Goal: Task Accomplishment & Management: Complete application form

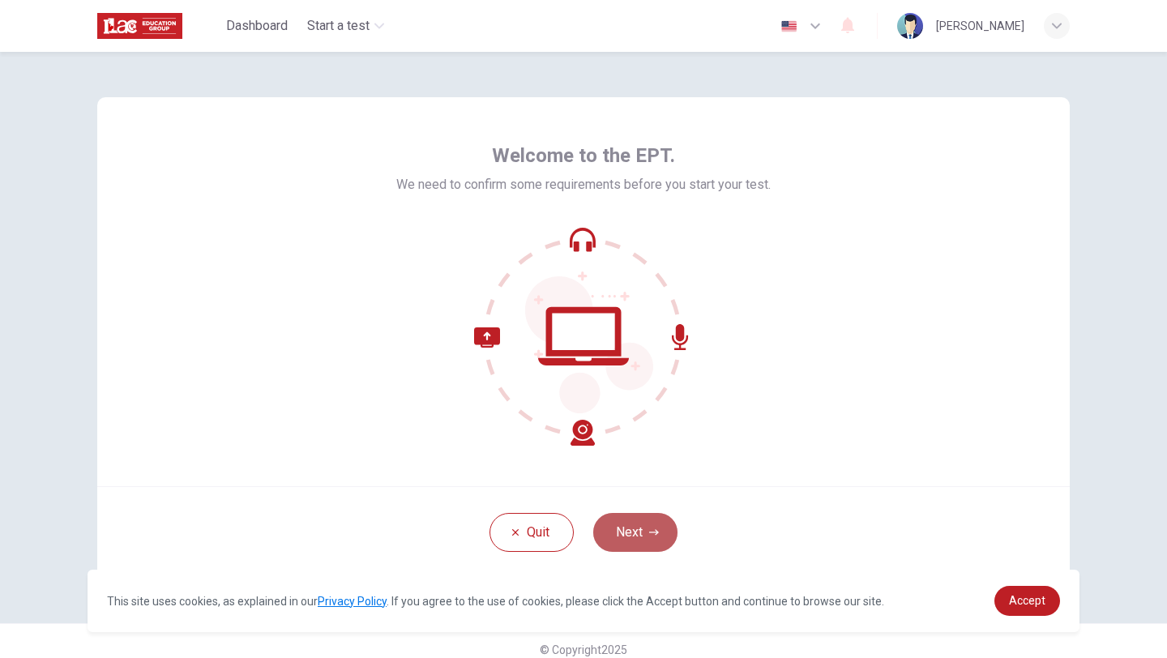
click at [646, 532] on button "Next" at bounding box center [635, 532] width 84 height 39
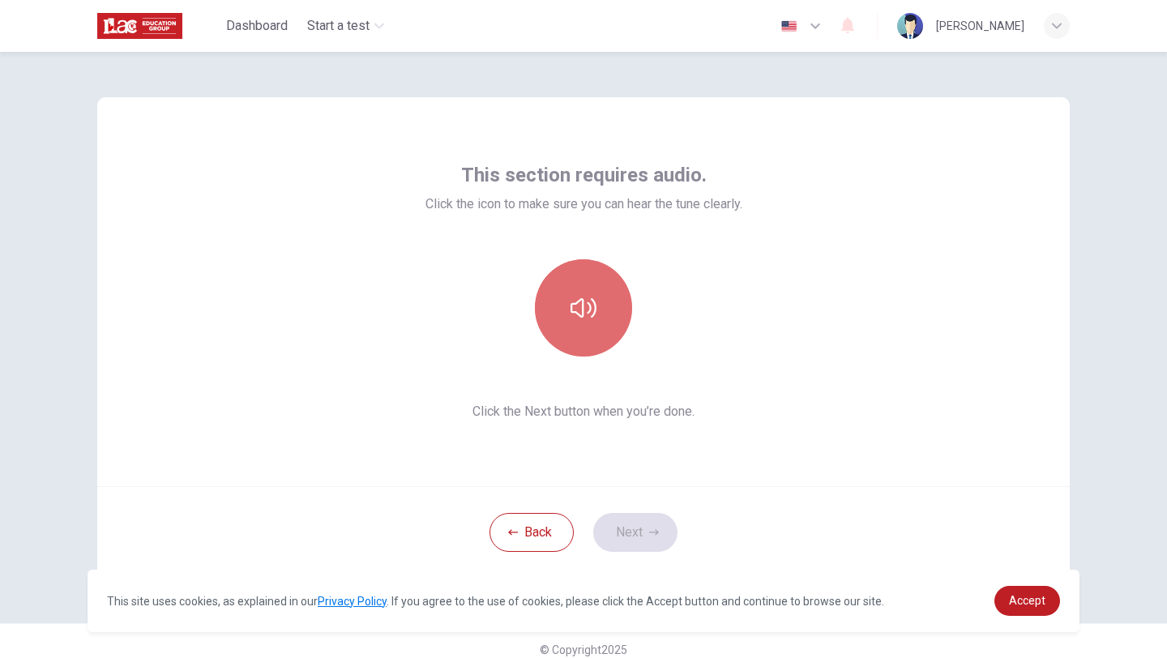
click at [597, 327] on button "button" at bounding box center [583, 307] width 97 height 97
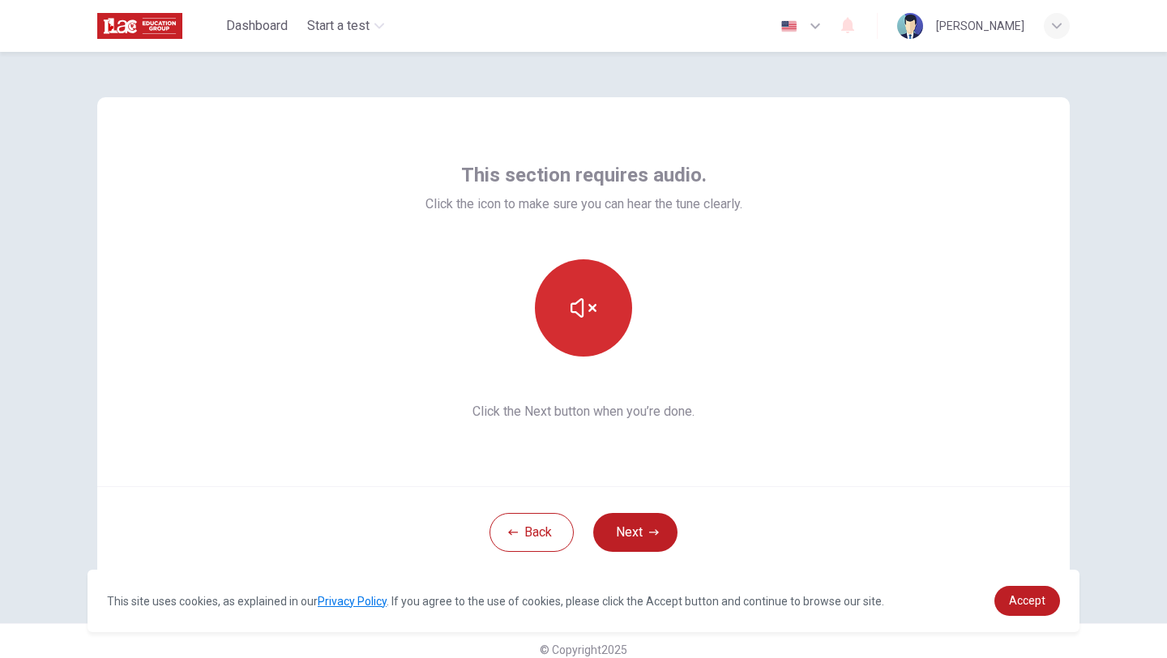
click at [597, 327] on button "button" at bounding box center [583, 307] width 97 height 97
click at [654, 526] on button "Next" at bounding box center [635, 532] width 84 height 39
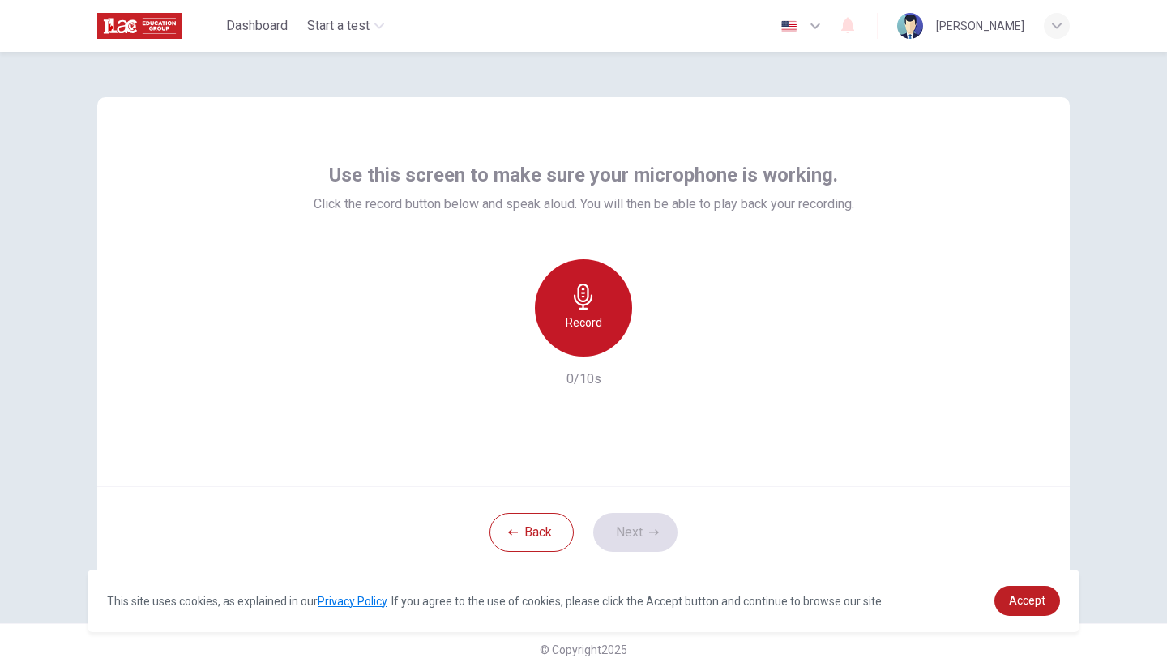
click at [567, 305] on div "Record" at bounding box center [583, 307] width 97 height 97
click at [599, 325] on div "Stop" at bounding box center [583, 307] width 97 height 97
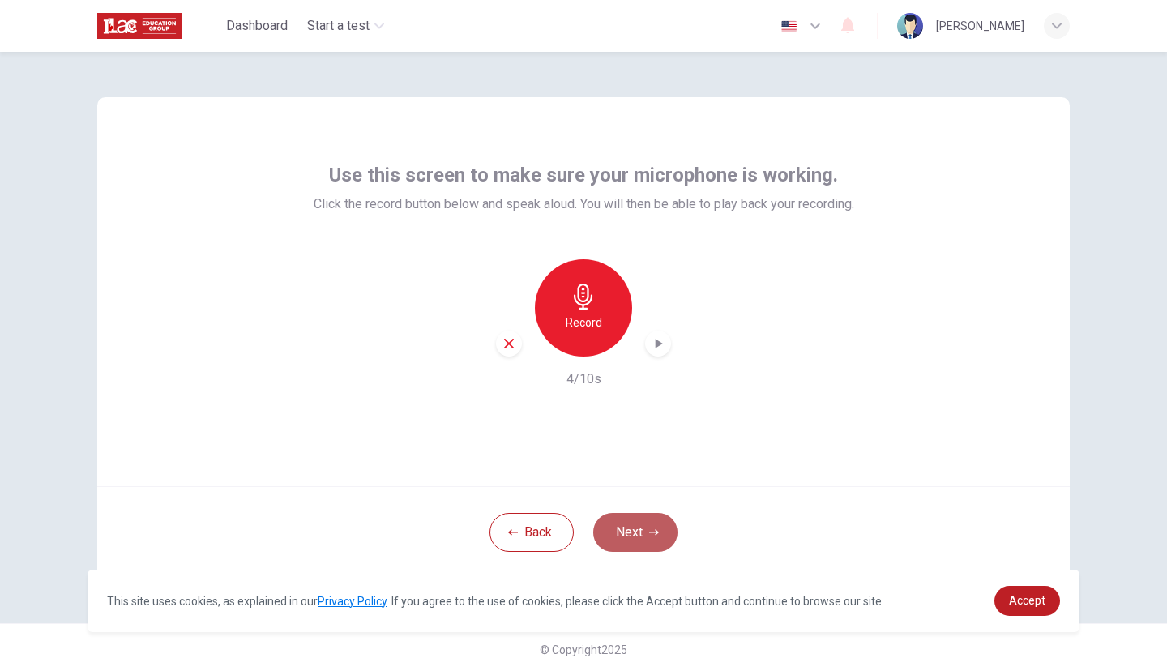
click at [630, 535] on button "Next" at bounding box center [635, 532] width 84 height 39
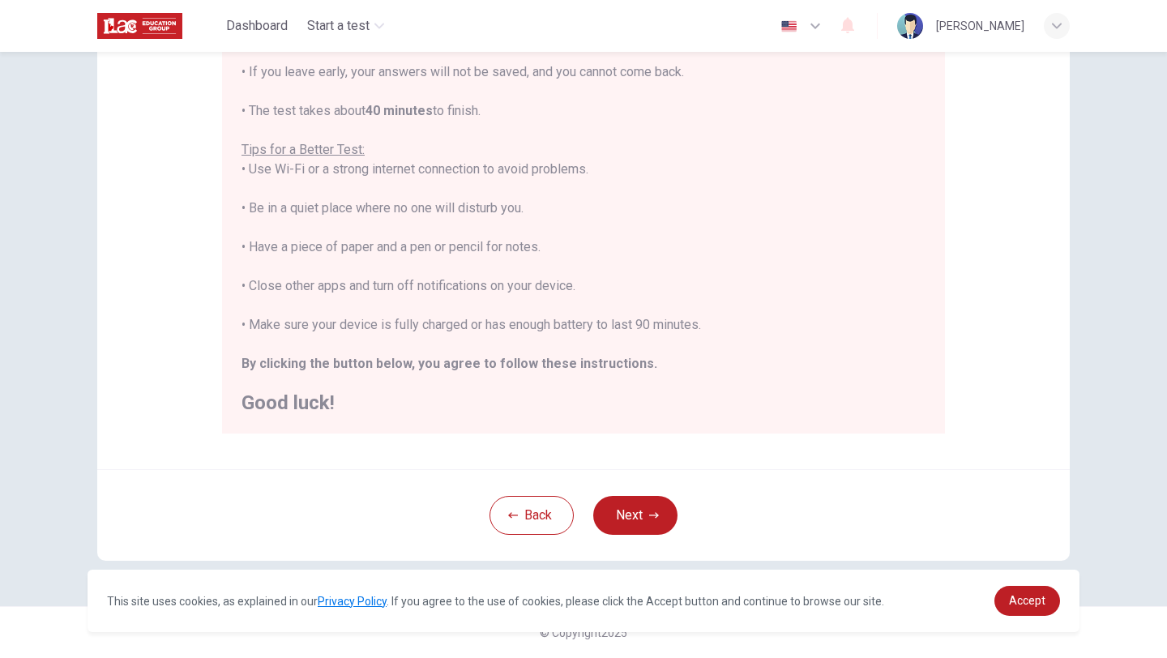
scroll to position [242, 0]
click at [646, 513] on button "Next" at bounding box center [635, 516] width 84 height 39
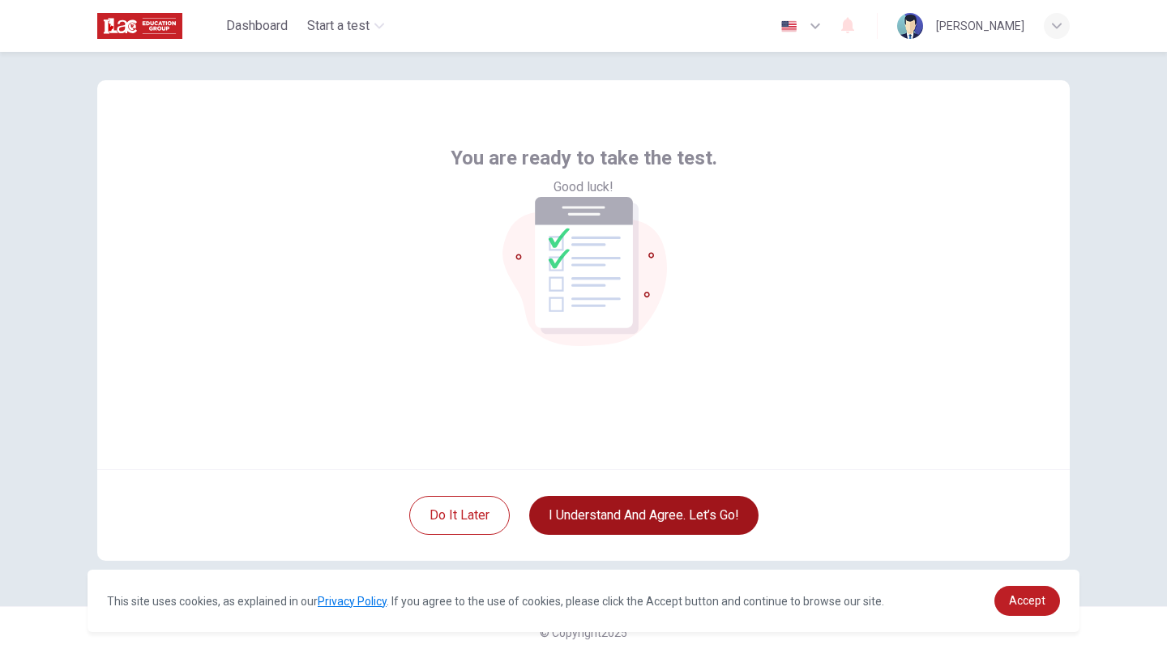
scroll to position [17, 0]
click at [682, 521] on button "I understand and agree. Let’s go!" at bounding box center [643, 515] width 229 height 39
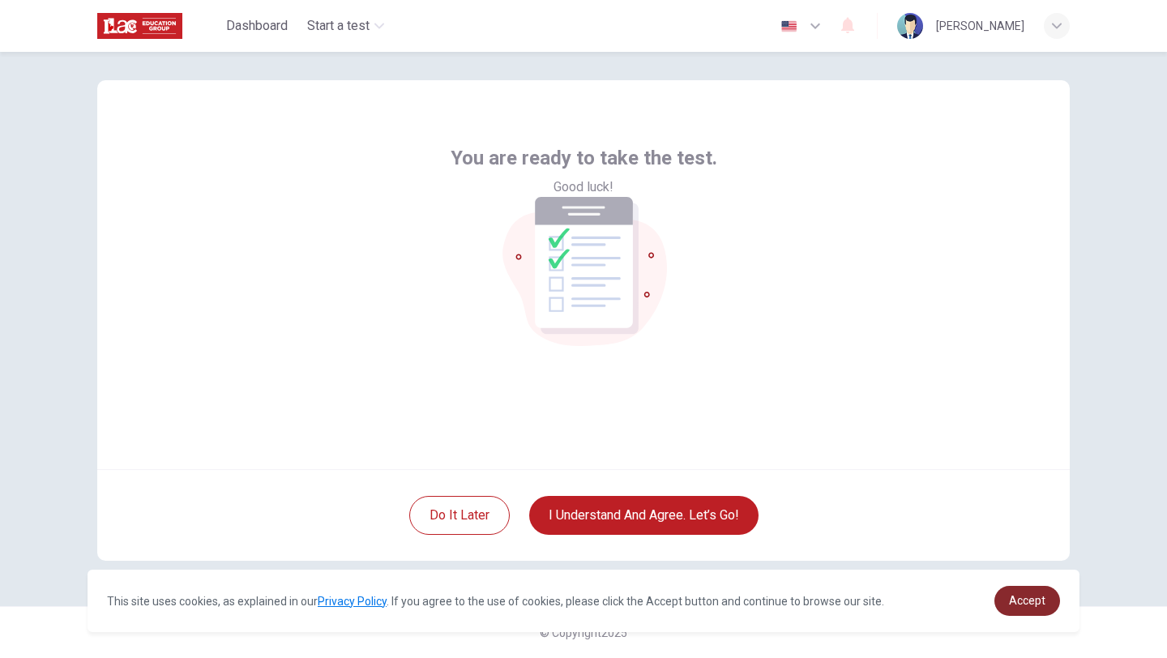
click at [1020, 598] on span "Accept" at bounding box center [1027, 600] width 36 height 13
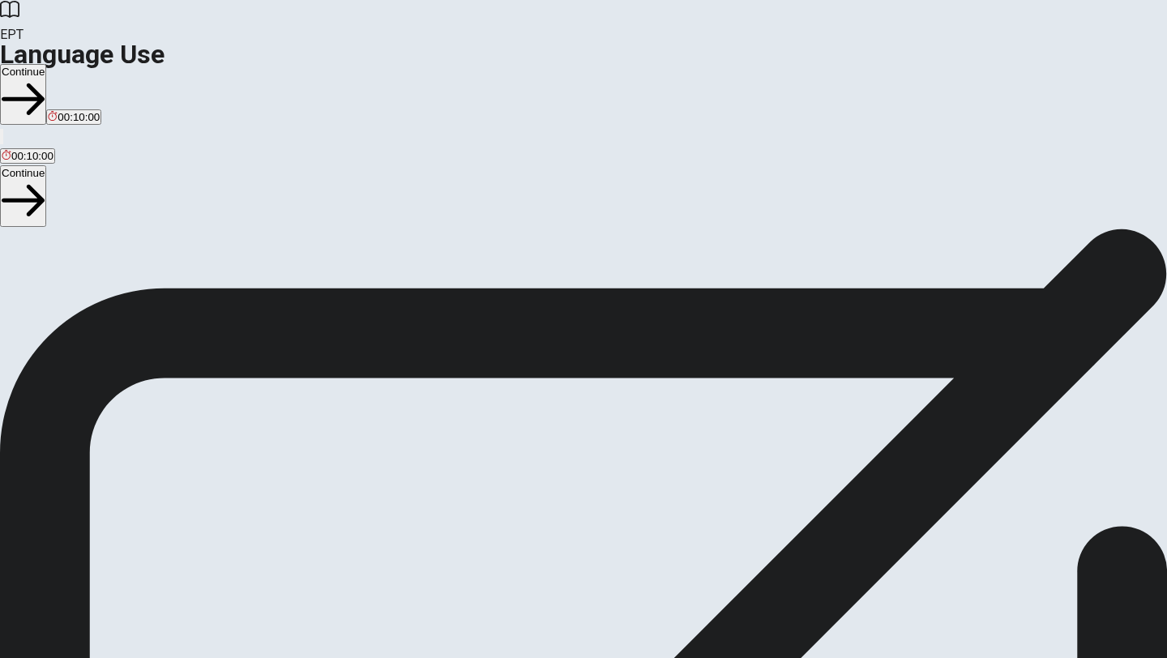
click at [398, 476] on span "You will answer 30 questions in total: • 15 grammar questions • 15 vocabulary q…" at bounding box center [199, 383] width 398 height 307
click at [46, 64] on button "Continue" at bounding box center [23, 94] width 46 height 61
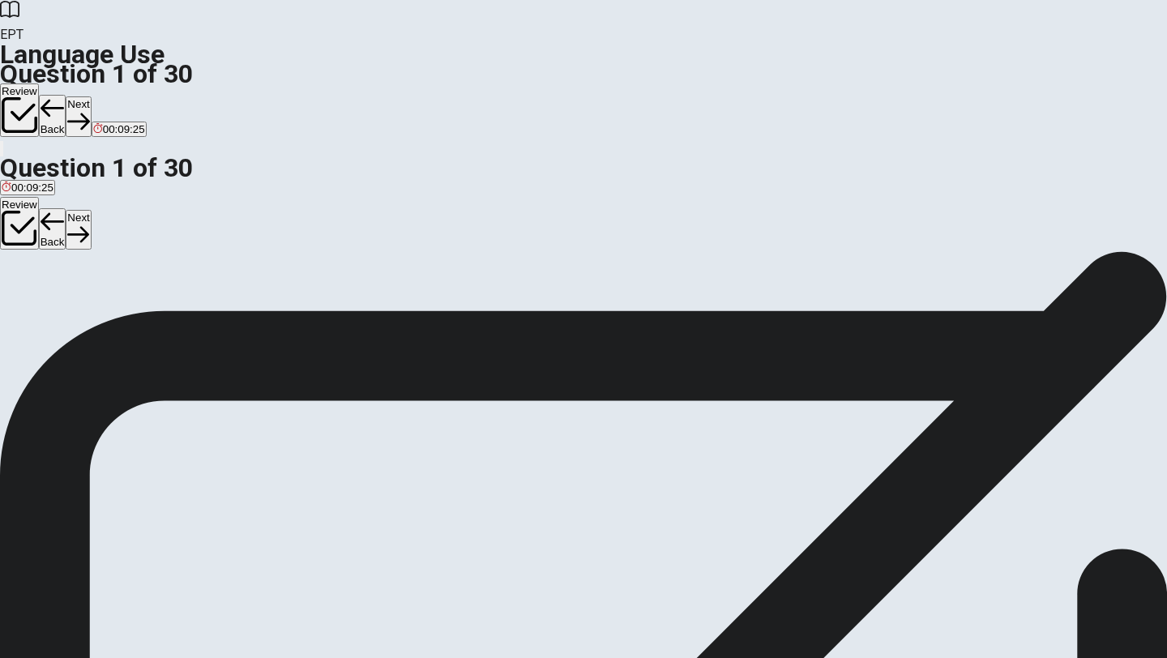
click at [109, 316] on span "finishing" at bounding box center [89, 310] width 40 height 12
click at [91, 96] on button "Next" at bounding box center [78, 116] width 25 height 40
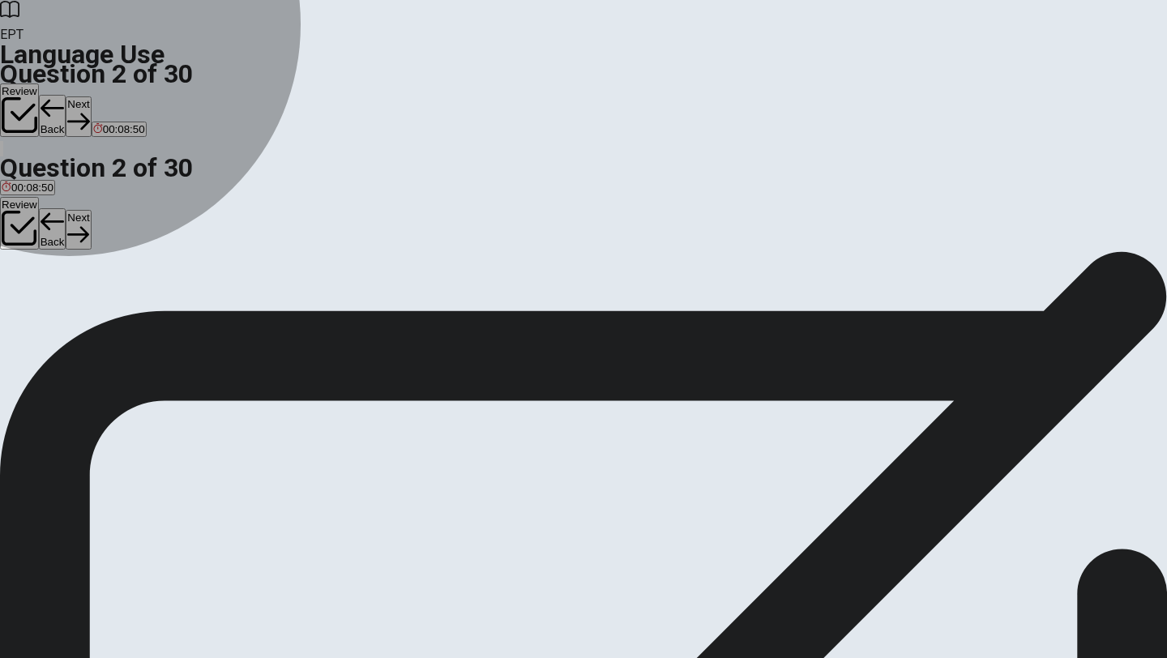
click at [122, 316] on span "has worked" at bounding box center [93, 310] width 55 height 12
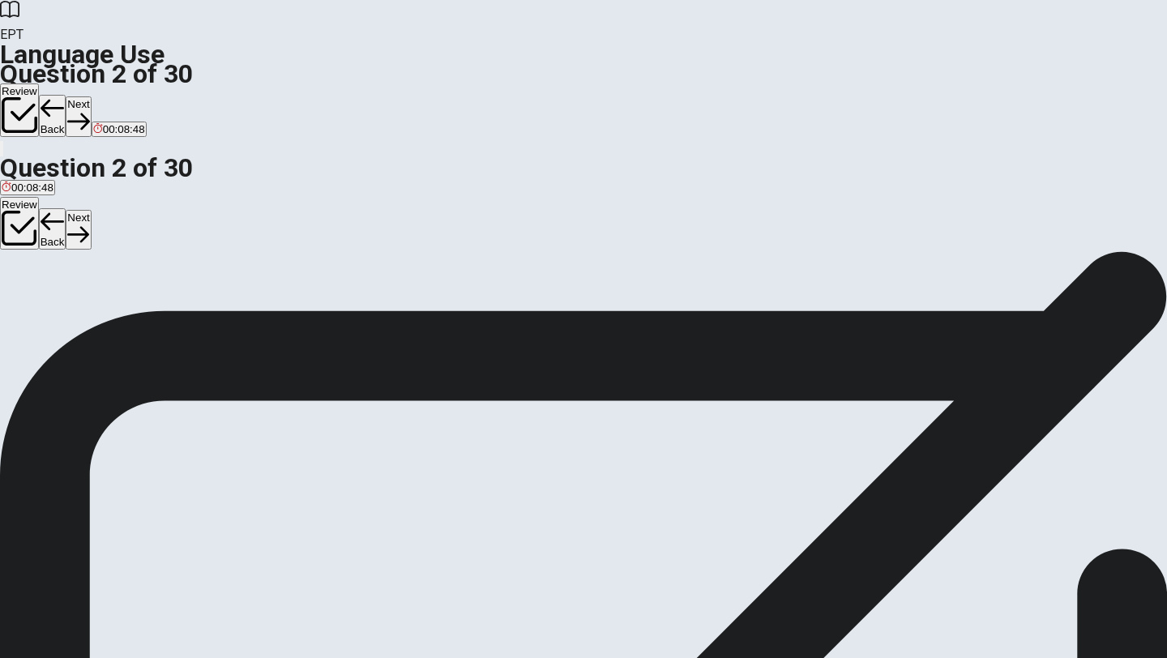
click at [91, 96] on button "Next" at bounding box center [78, 116] width 25 height 40
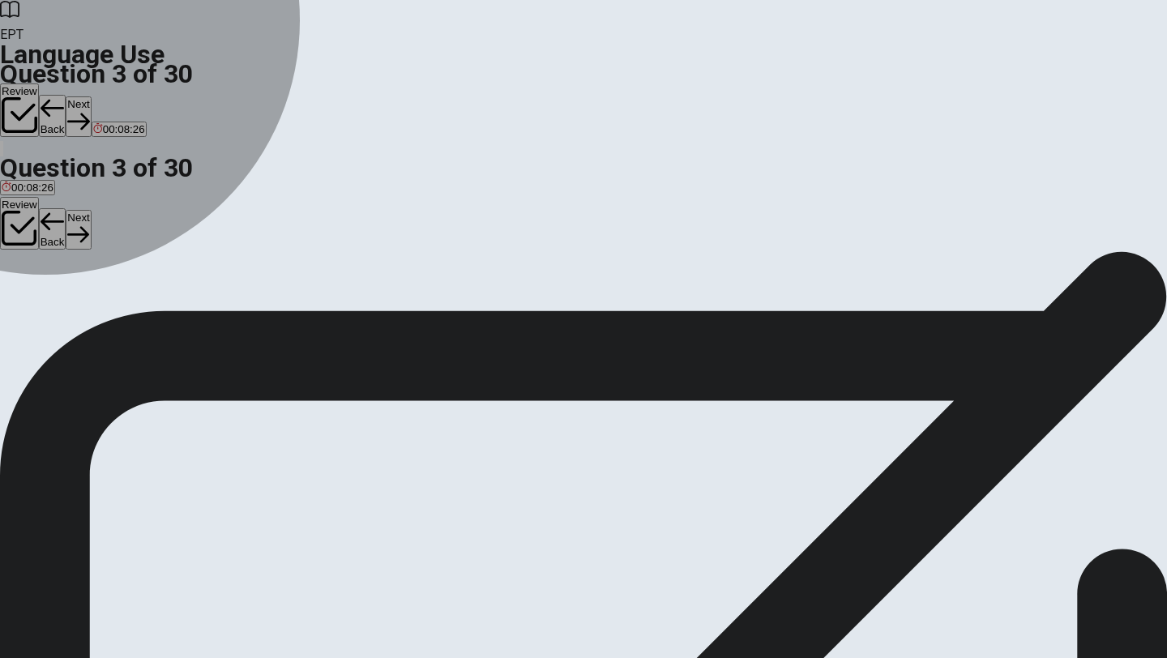
click at [55, 316] on span "Does" at bounding box center [42, 310] width 25 height 12
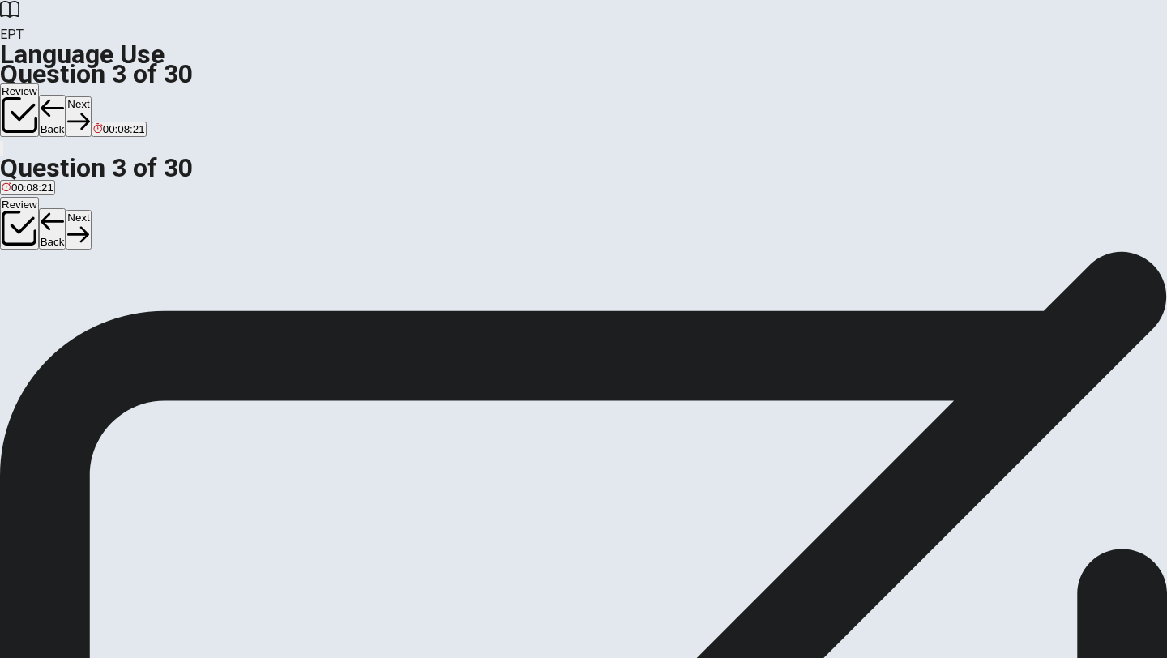
click at [75, 316] on span "Are" at bounding box center [66, 310] width 17 height 12
click at [91, 96] on button "Next" at bounding box center [78, 116] width 25 height 40
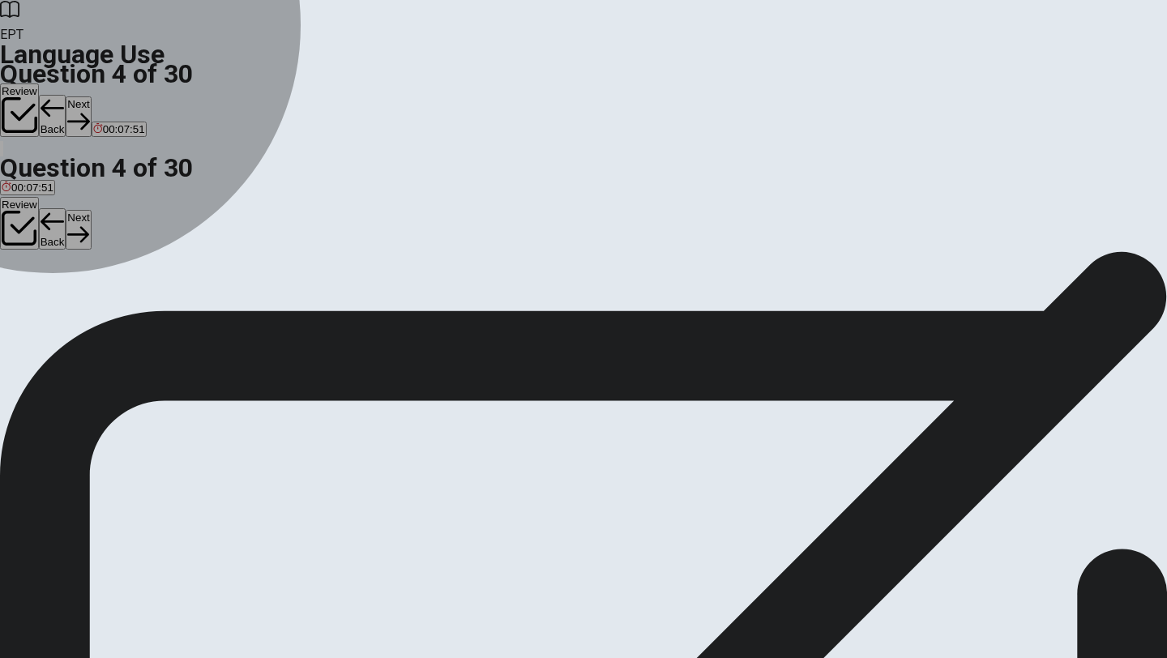
click at [45, 304] on span "has lived" at bounding box center [23, 310] width 43 height 12
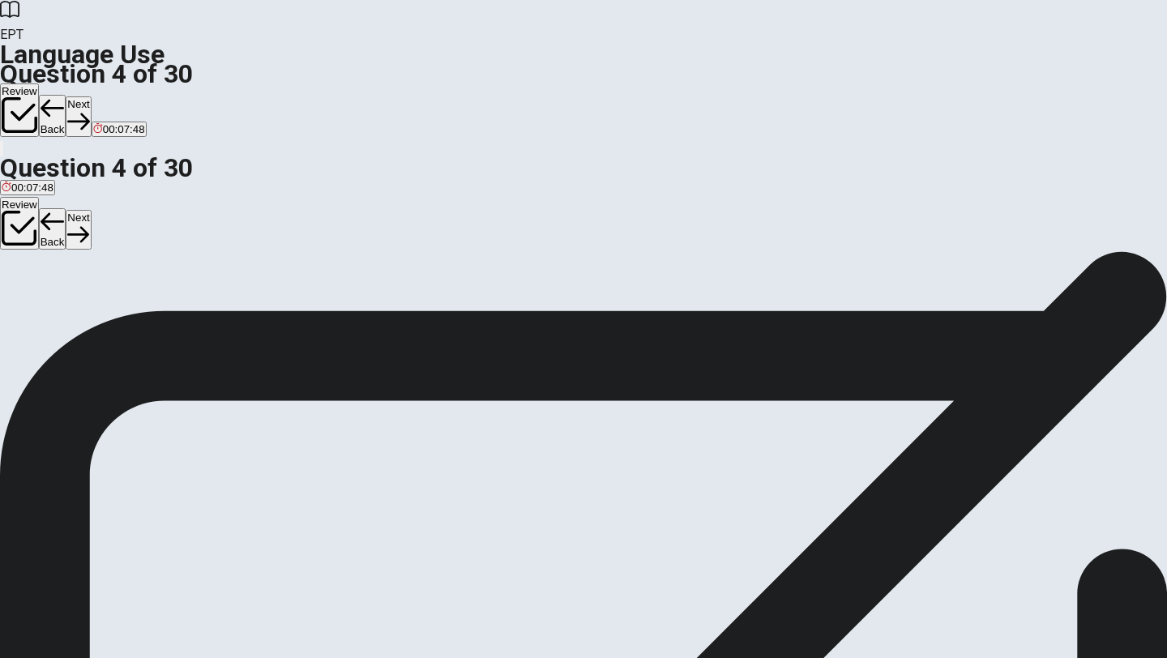
click at [91, 96] on button "Next" at bounding box center [78, 116] width 25 height 40
click at [53, 304] on div "B" at bounding box center [40, 298] width 26 height 12
click at [91, 96] on button "Next" at bounding box center [78, 116] width 25 height 40
click at [92, 316] on span "store" at bounding box center [79, 310] width 24 height 12
click at [62, 110] on icon "button" at bounding box center [52, 121] width 22 height 22
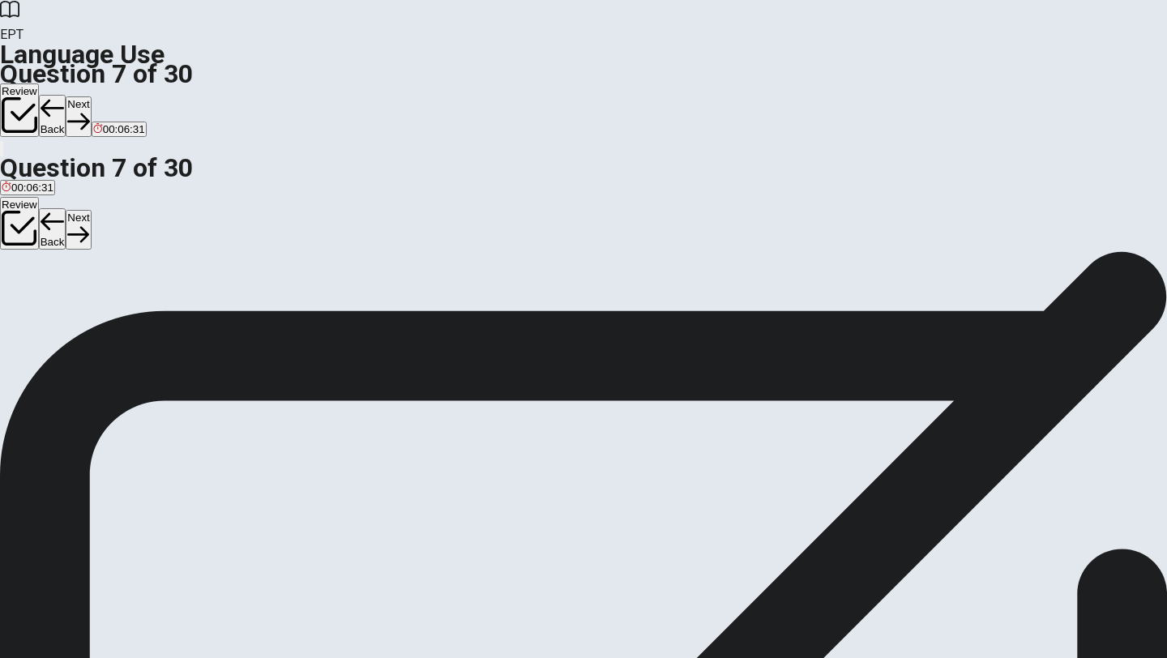
click at [47, 316] on span "slow" at bounding box center [36, 310] width 22 height 12
click at [91, 96] on button "Next" at bounding box center [78, 116] width 25 height 40
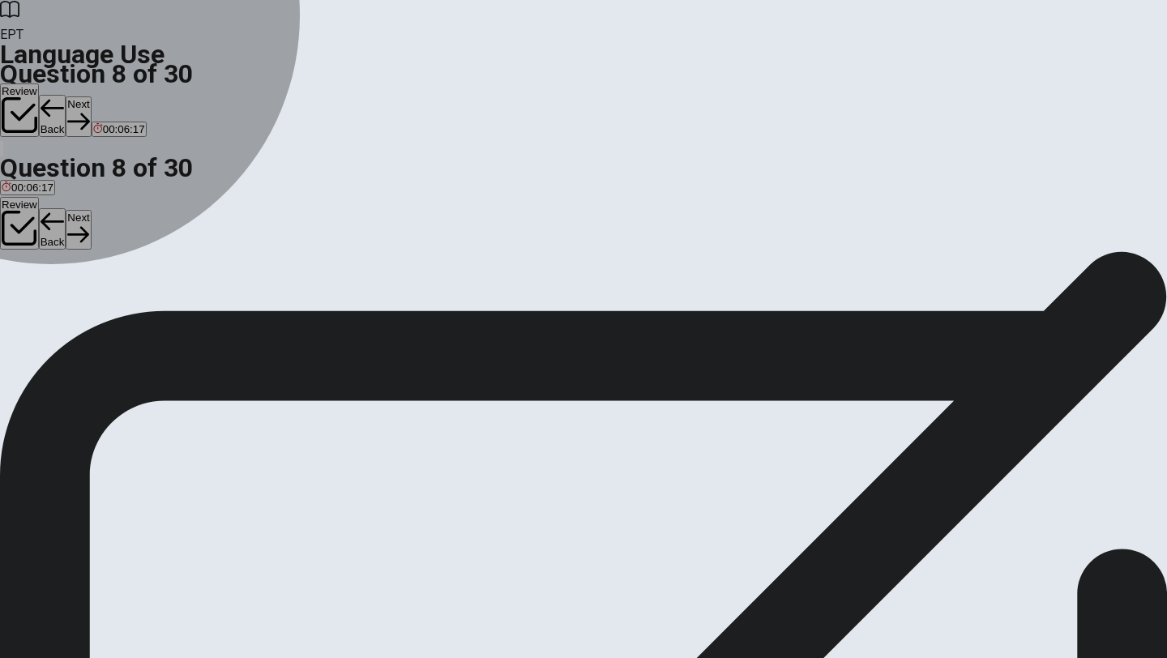
click at [53, 311] on span "clean" at bounding box center [40, 310] width 26 height 12
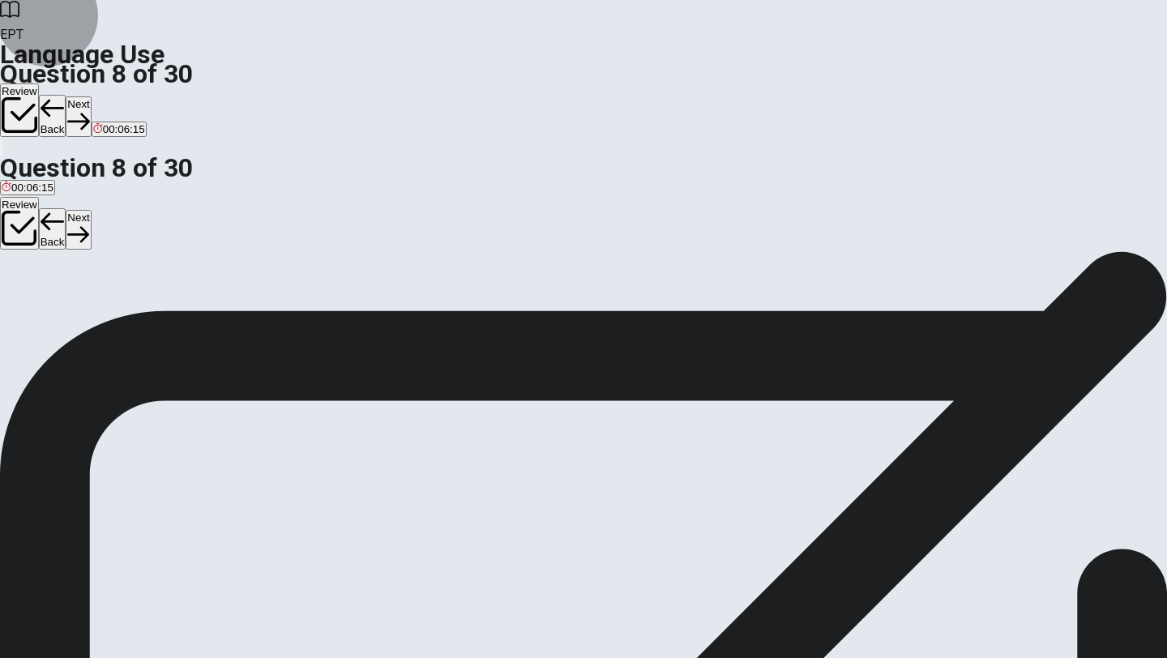
click at [89, 110] on icon "button" at bounding box center [78, 121] width 22 height 22
click at [19, 292] on div "A" at bounding box center [11, 298] width 18 height 12
click at [91, 96] on button "Next" at bounding box center [78, 116] width 25 height 40
click at [135, 316] on span "are buy" at bounding box center [118, 310] width 36 height 12
click at [89, 110] on icon "button" at bounding box center [78, 121] width 22 height 22
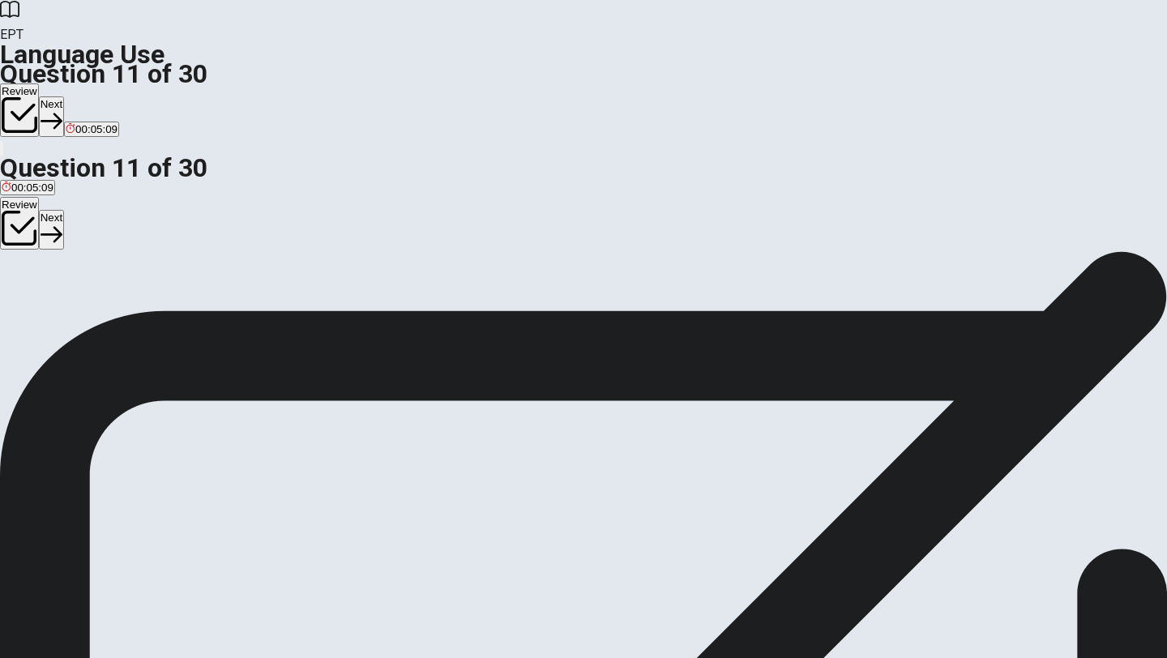
click at [94, 316] on span "is cleaned" at bounding box center [69, 310] width 49 height 12
click at [42, 304] on span "cleaning" at bounding box center [22, 310] width 41 height 12
click at [64, 96] on button "Next" at bounding box center [51, 116] width 25 height 40
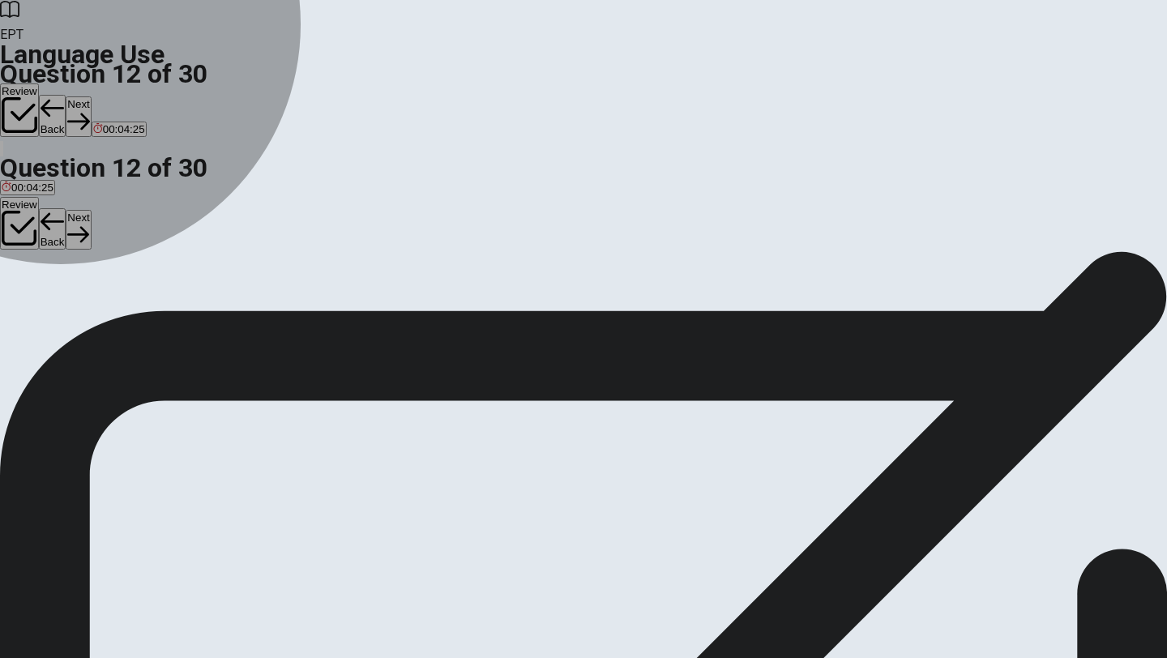
click at [54, 316] on span "having" at bounding box center [39, 310] width 32 height 12
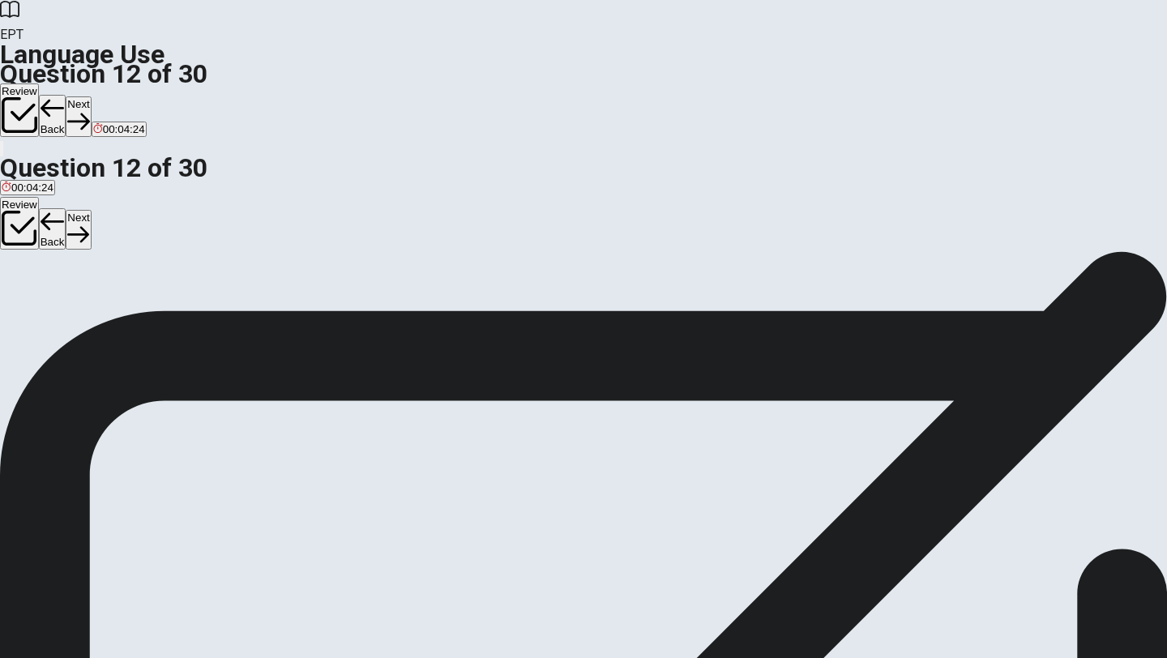
click at [91, 96] on button "Next" at bounding box center [78, 116] width 25 height 40
click at [119, 318] on button "D will are" at bounding box center [101, 304] width 36 height 28
click at [91, 96] on button "Next" at bounding box center [78, 116] width 25 height 40
click at [44, 316] on span "Do" at bounding box center [37, 310] width 14 height 12
click at [91, 96] on button "Next" at bounding box center [78, 116] width 25 height 40
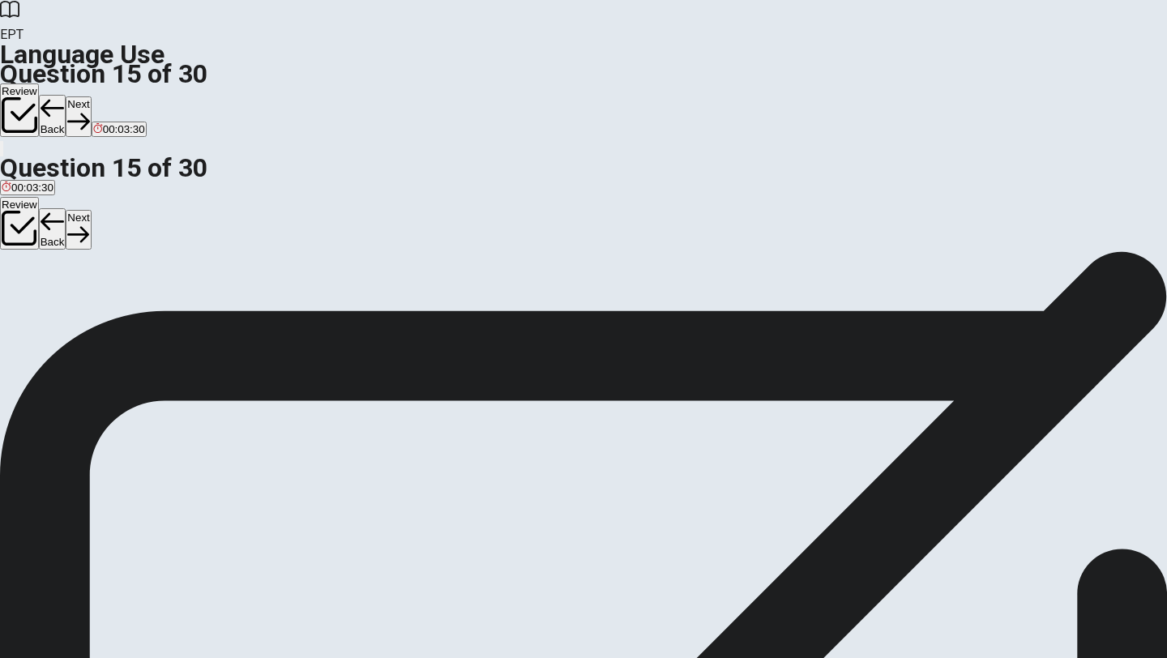
click at [83, 316] on span "car" at bounding box center [75, 310] width 15 height 12
click at [91, 96] on button "Next" at bounding box center [78, 116] width 25 height 40
click at [51, 309] on span "fast" at bounding box center [42, 310] width 17 height 12
click at [64, 96] on button "Next" at bounding box center [51, 116] width 25 height 40
click at [111, 316] on span "pen" at bounding box center [102, 310] width 18 height 12
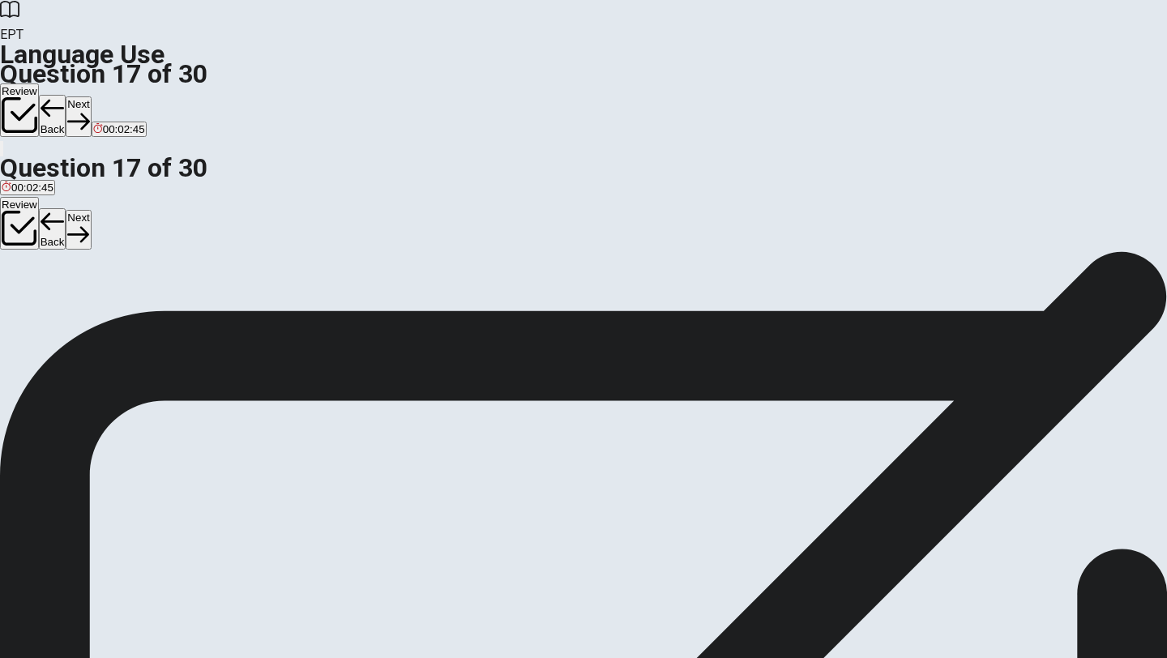
click at [59, 316] on span "bottle" at bounding box center [45, 310] width 27 height 12
click at [91, 96] on button "Next" at bounding box center [78, 116] width 25 height 40
click at [29, 304] on span "green" at bounding box center [16, 310] width 28 height 12
click at [91, 96] on button "Next" at bounding box center [78, 116] width 25 height 40
click at [147, 316] on span "office" at bounding box center [134, 310] width 26 height 12
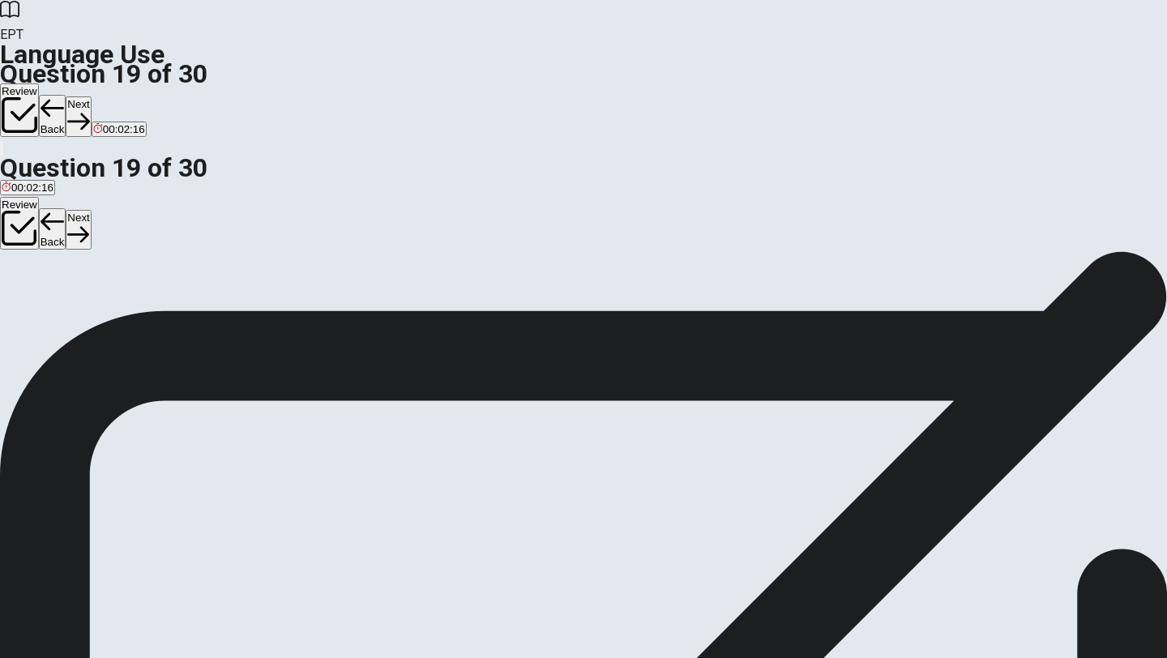
click at [91, 96] on button "Next" at bounding box center [78, 116] width 25 height 40
click at [65, 316] on span "has" at bounding box center [56, 310] width 18 height 12
click at [91, 96] on button "Next" at bounding box center [78, 116] width 25 height 40
click at [19, 304] on span "Are" at bounding box center [10, 310] width 17 height 12
click at [64, 96] on button "Next" at bounding box center [51, 116] width 25 height 40
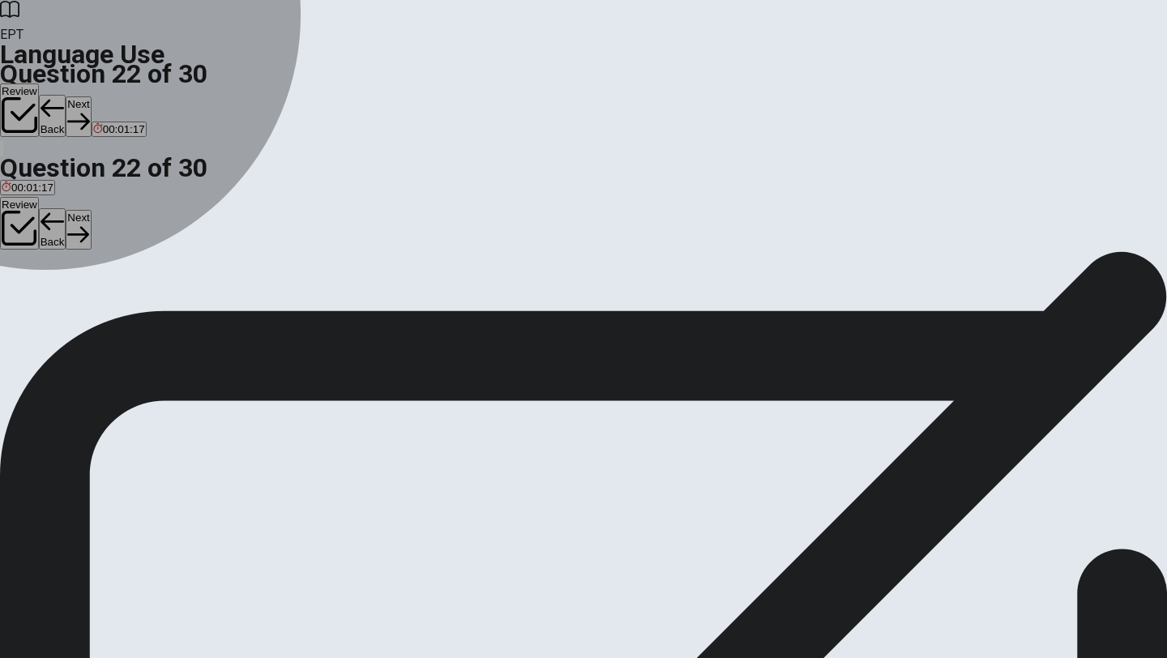
click at [73, 316] on span "are" at bounding box center [65, 310] width 15 height 12
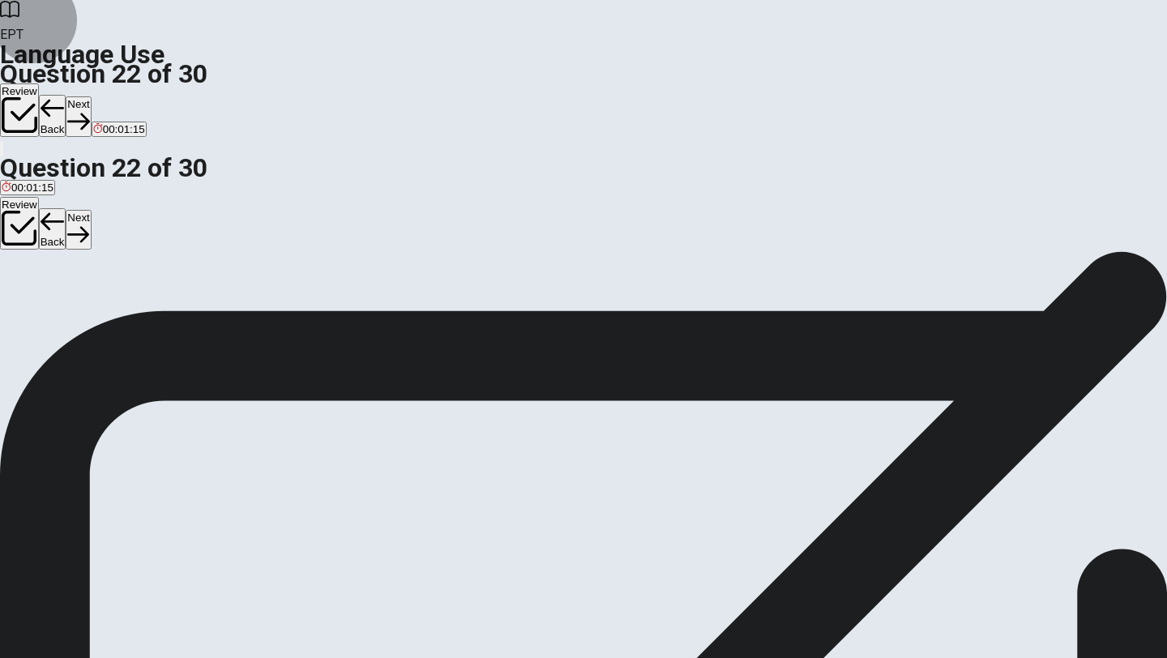
click at [91, 96] on button "Next" at bounding box center [78, 116] width 25 height 40
click at [47, 310] on span "Are" at bounding box center [38, 310] width 17 height 12
click at [91, 96] on button "Next" at bounding box center [78, 116] width 25 height 40
click at [96, 312] on span "waiting" at bounding box center [79, 310] width 34 height 12
click at [91, 96] on button "Next" at bounding box center [78, 116] width 25 height 40
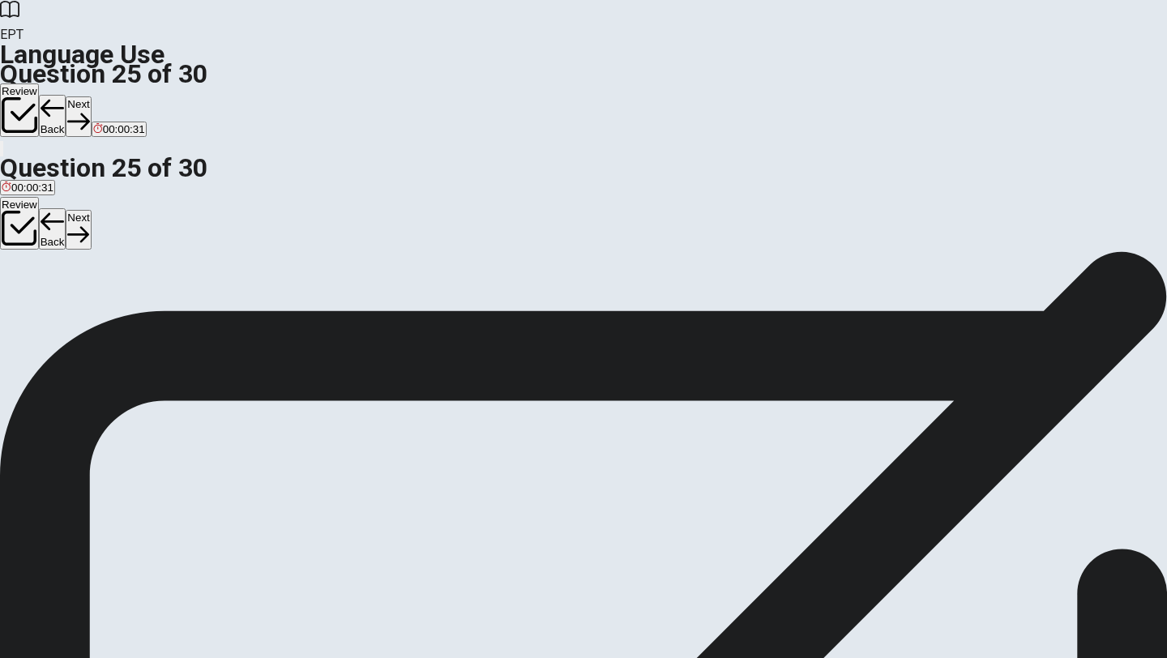
click at [92, 316] on span "necklace" at bounding box center [70, 310] width 43 height 12
click at [91, 96] on button "Next" at bounding box center [78, 116] width 25 height 40
click at [23, 304] on span "bowl" at bounding box center [13, 310] width 22 height 12
click at [64, 96] on button "Next" at bounding box center [51, 116] width 25 height 40
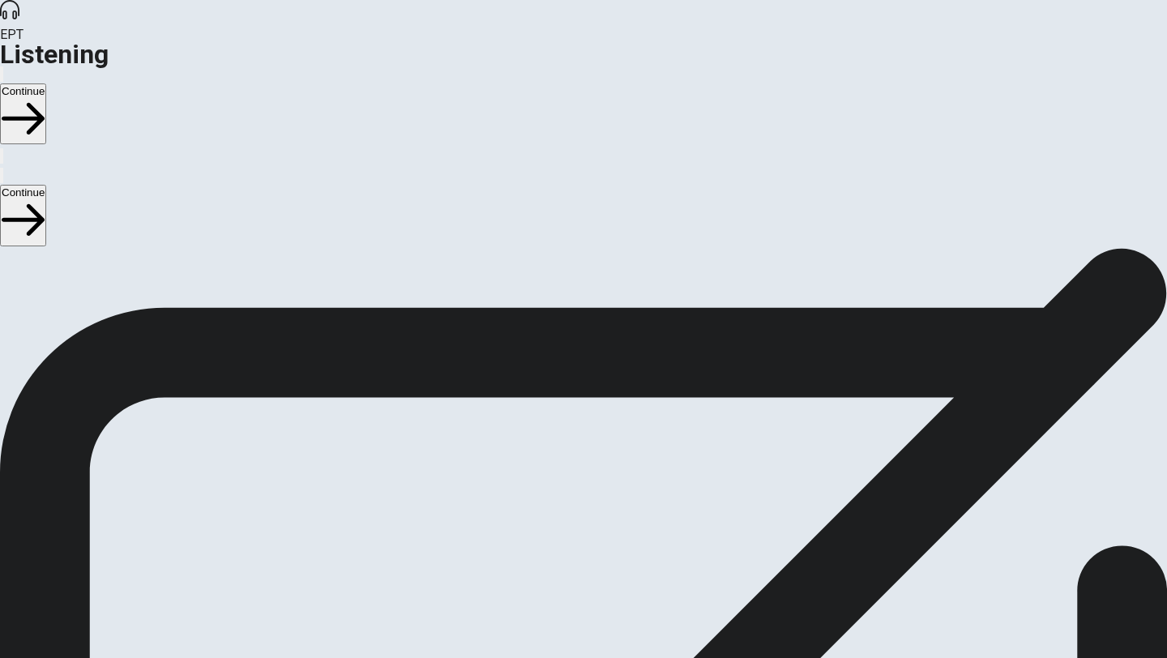
click at [46, 83] on button "Continue" at bounding box center [23, 113] width 46 height 61
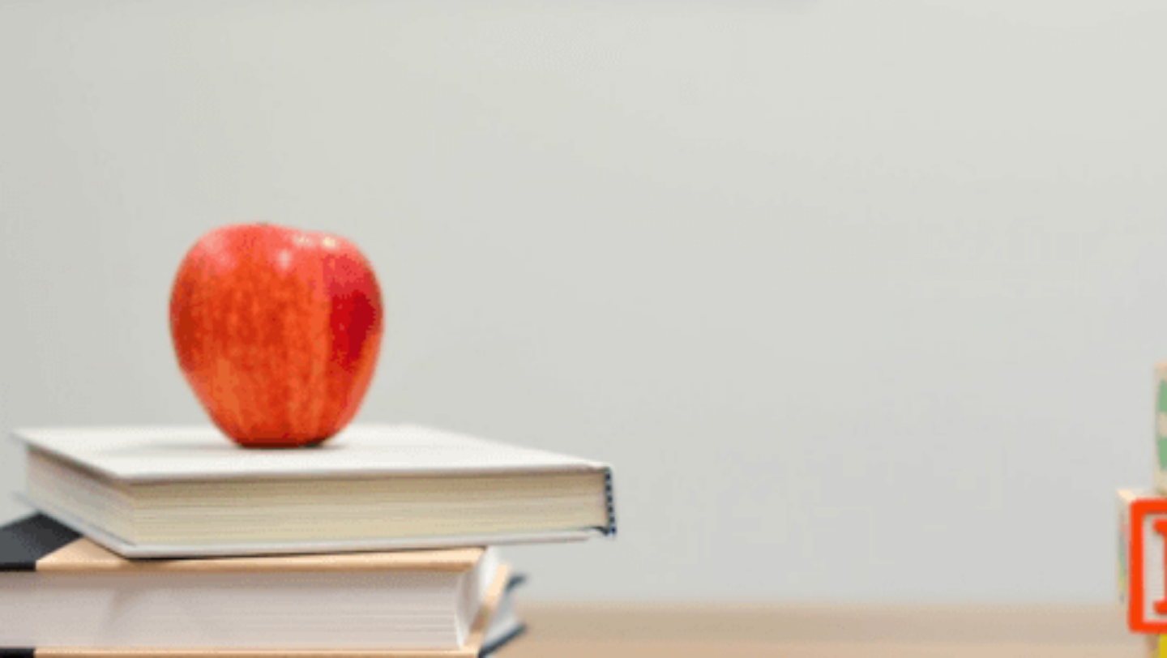
click at [126, 627] on div at bounding box center [583, 627] width 1167 height 0
drag, startPoint x: 177, startPoint y: 232, endPoint x: 117, endPoint y: 232, distance: 59.9
click at [117, 627] on div at bounding box center [583, 627] width 1167 height 0
click at [157, 332] on span "A map" at bounding box center [141, 326] width 31 height 12
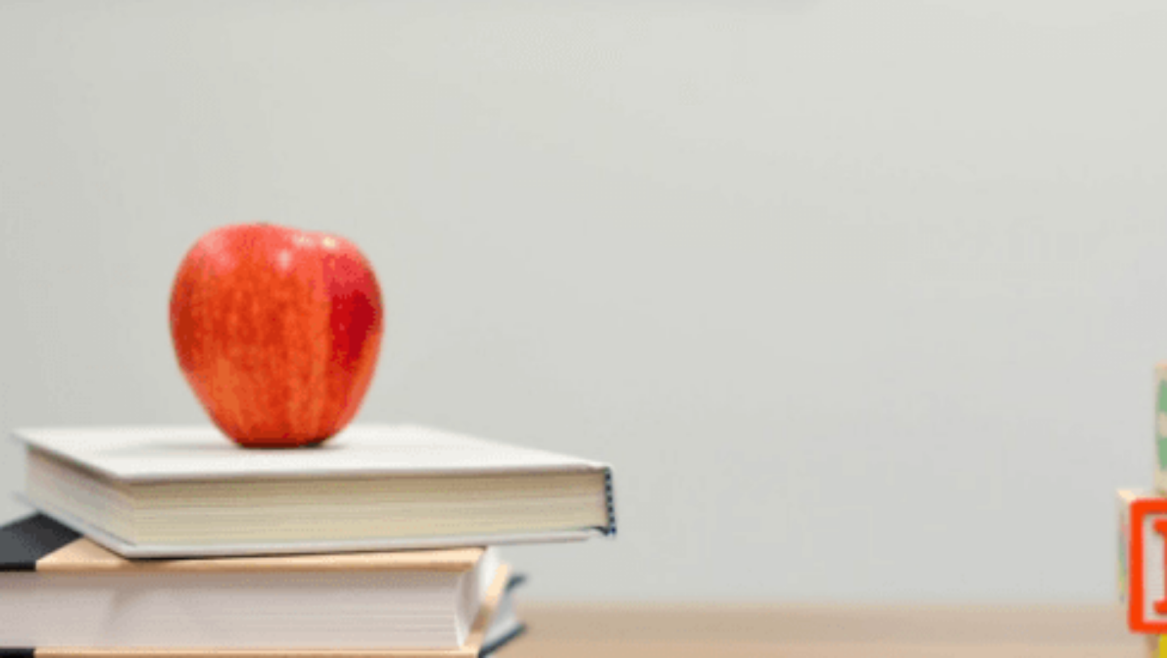
click at [226, 320] on span "Warm clothes" at bounding box center [193, 326] width 66 height 12
click at [215, 388] on span "On a weekend" at bounding box center [181, 394] width 70 height 12
click at [142, 456] on span "Uncertain" at bounding box center [119, 462] width 46 height 12
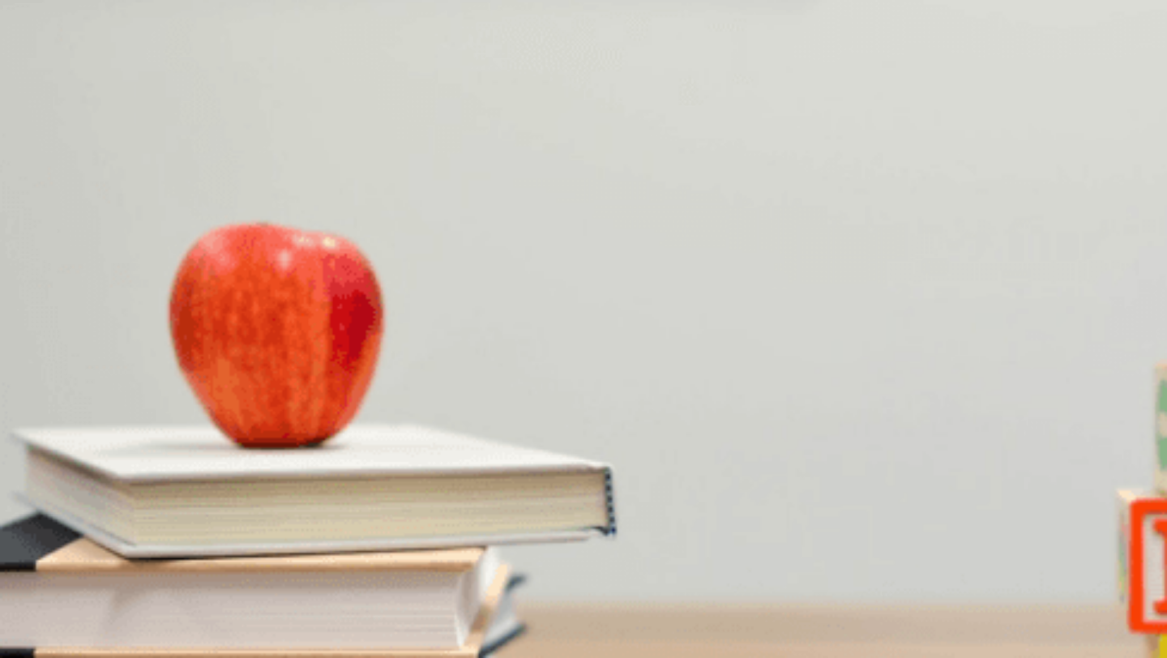
scroll to position [1173, 0]
click at [181, 524] on span "Weekends are busy" at bounding box center [134, 530] width 96 height 12
click at [289, 627] on div at bounding box center [583, 627] width 1167 height 0
click at [311, 627] on div at bounding box center [583, 627] width 1167 height 0
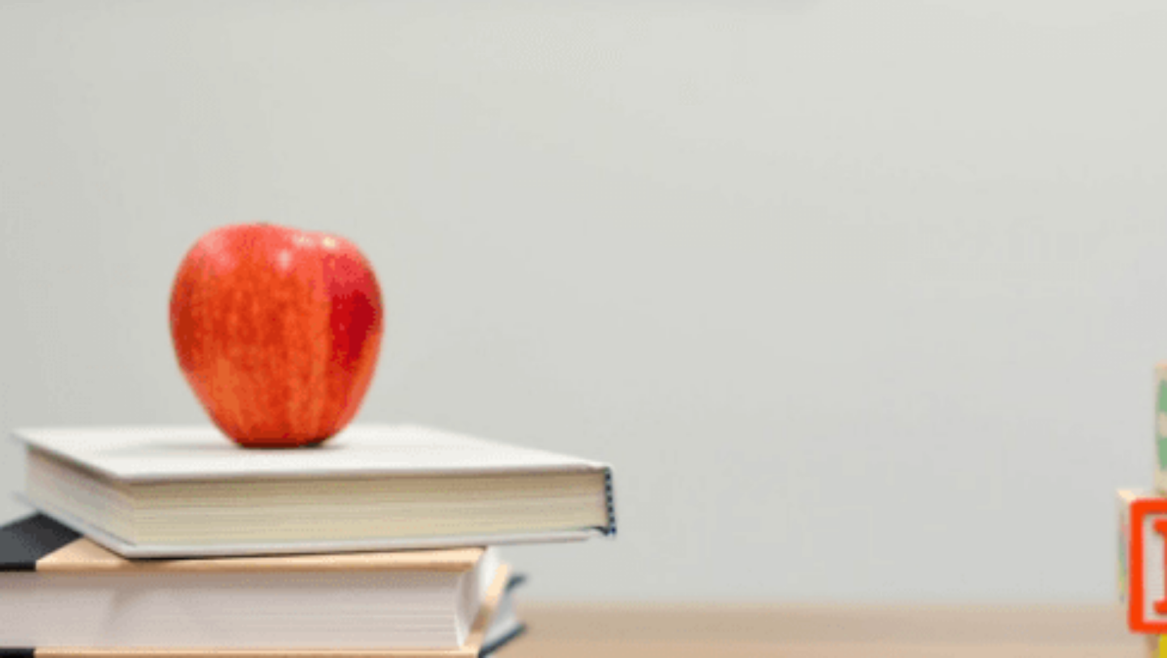
click at [349, 339] on img at bounding box center [583, 329] width 1167 height 658
click at [153, 518] on span "The mountains" at bounding box center [117, 524] width 71 height 12
click at [46, 83] on button "Continue" at bounding box center [23, 113] width 46 height 61
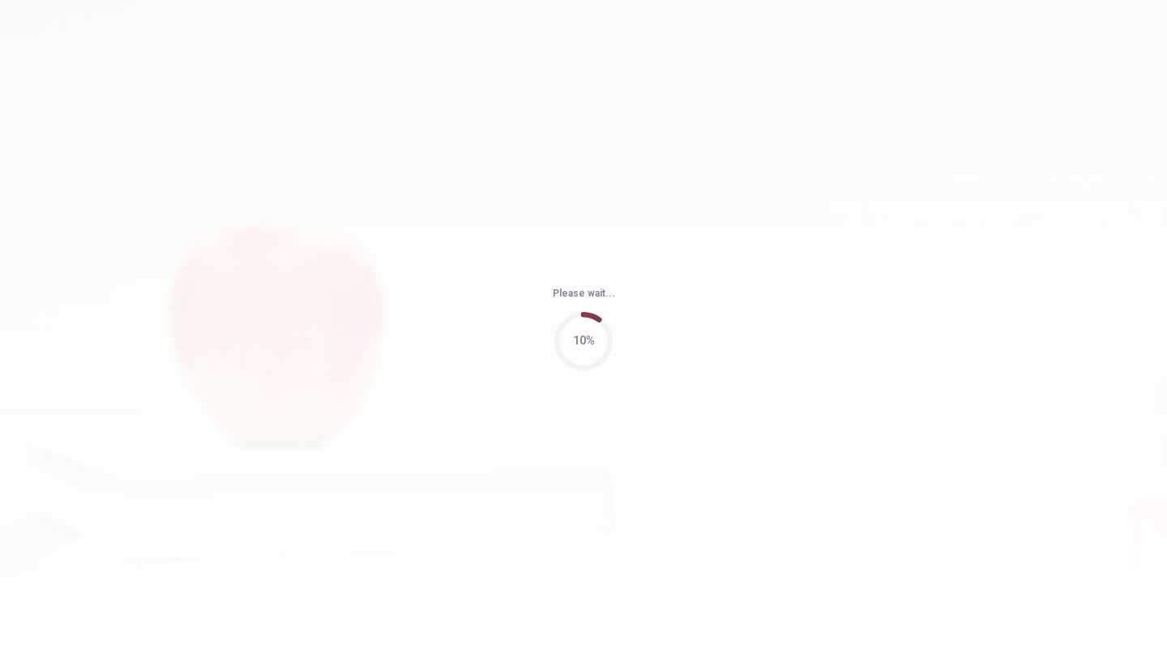
type input "75"
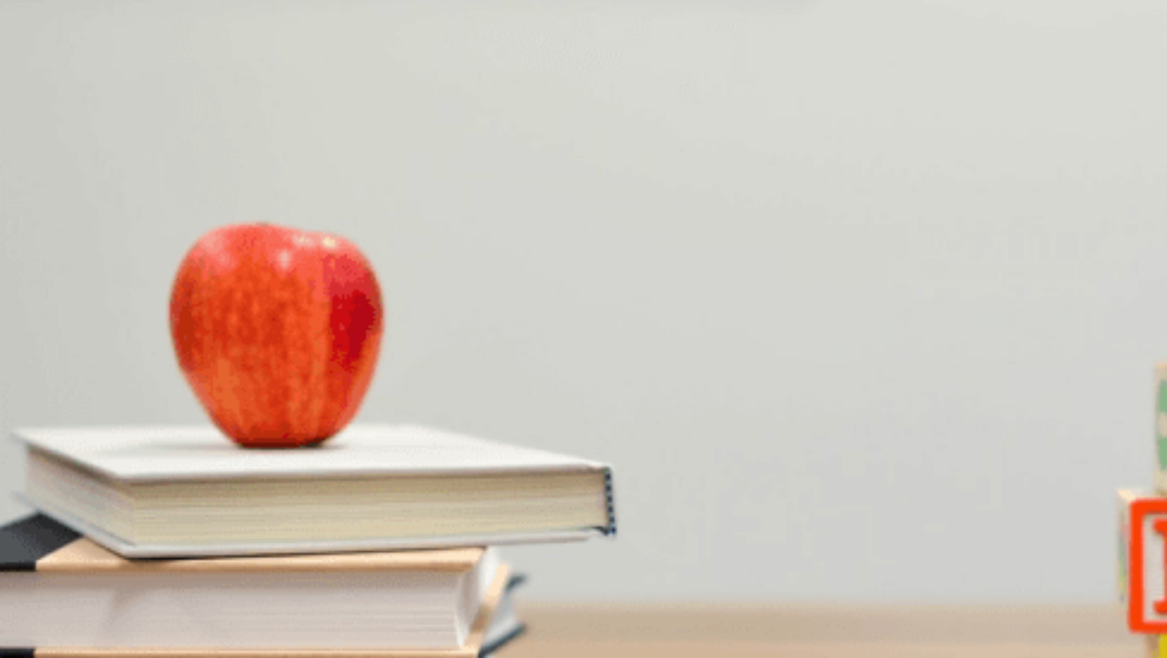
scroll to position [0, 0]
click at [471, 334] on img at bounding box center [583, 329] width 1167 height 658
click at [417, 627] on div at bounding box center [583, 627] width 1167 height 0
click at [164, 627] on div at bounding box center [583, 627] width 1167 height 0
click at [62, 320] on span "Book a hotel" at bounding box center [32, 326] width 60 height 12
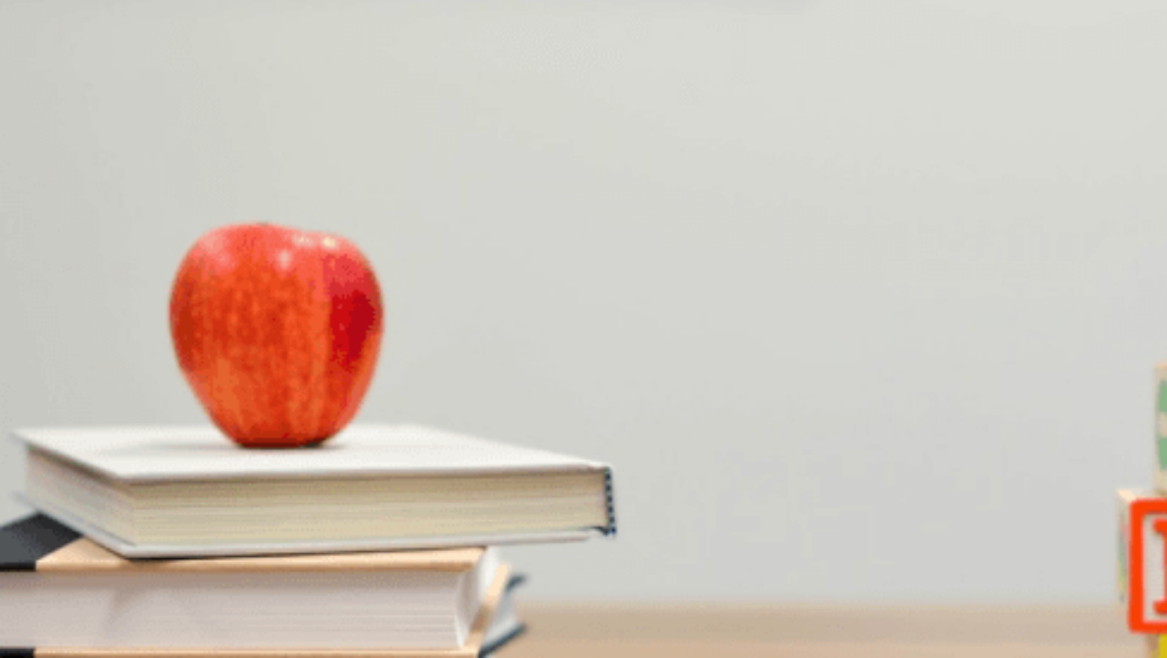
click at [62, 320] on span "Book a hotel" at bounding box center [32, 326] width 60 height 12
click at [114, 400] on span "[GEOGRAPHIC_DATA]" at bounding box center [58, 394] width 113 height 12
click at [315, 332] on span "Check out flights" at bounding box center [275, 326] width 80 height 12
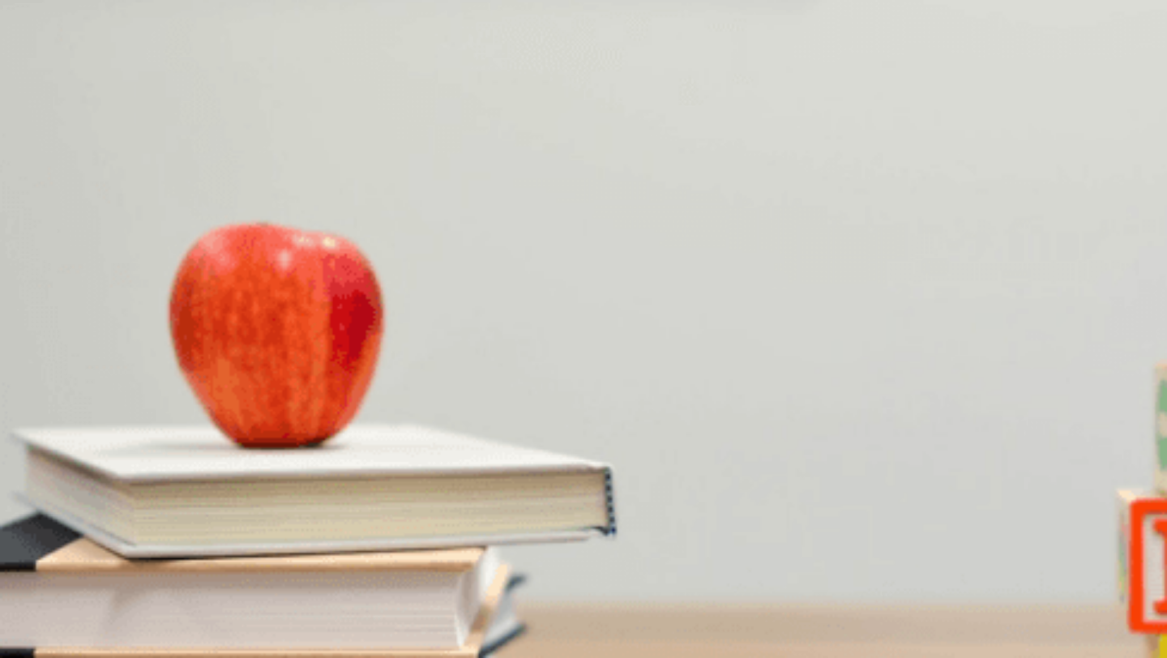
scroll to position [357, 0]
click at [230, 388] on span "[GEOGRAPHIC_DATA]" at bounding box center [173, 394] width 113 height 12
click at [36, 512] on div "A" at bounding box center [19, 518] width 35 height 12
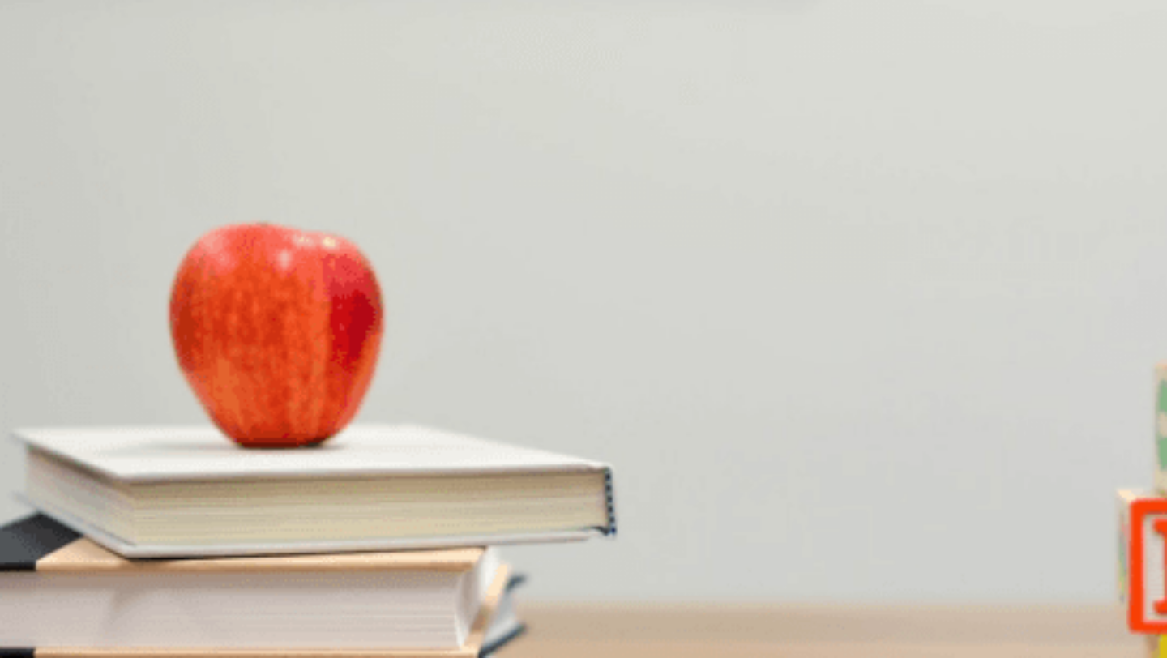
click at [134, 456] on span "It’s too short" at bounding box center [104, 462] width 58 height 12
click at [219, 592] on span "A summer vacation" at bounding box center [173, 598] width 92 height 12
click at [46, 83] on button "Continue" at bounding box center [23, 113] width 46 height 61
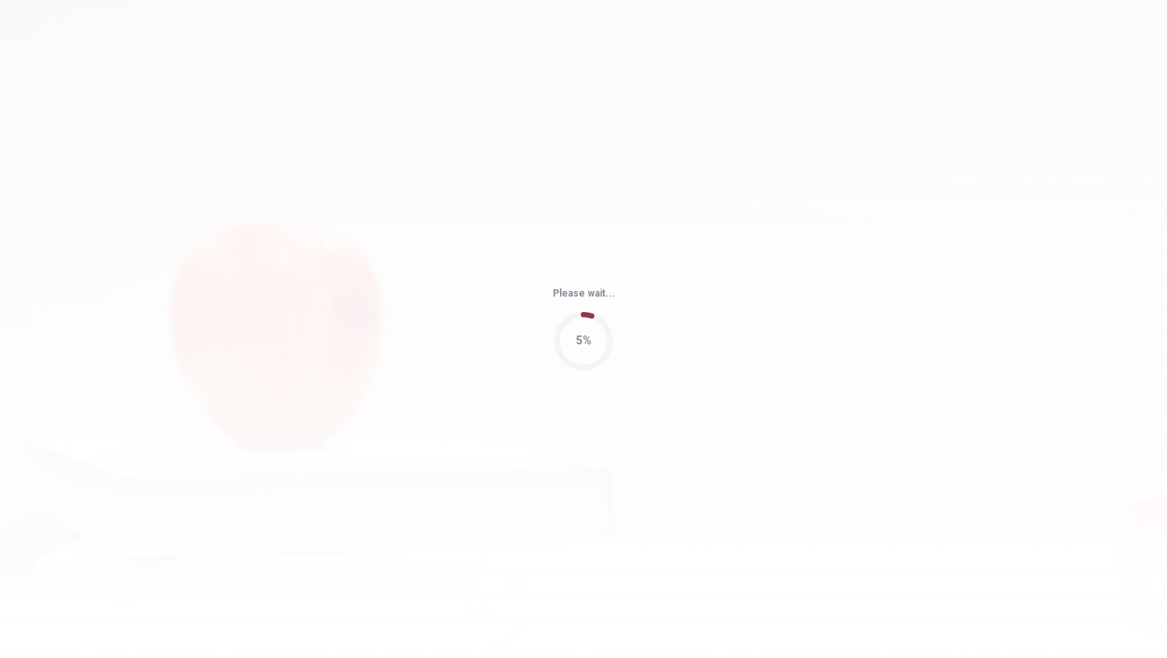
type input "69"
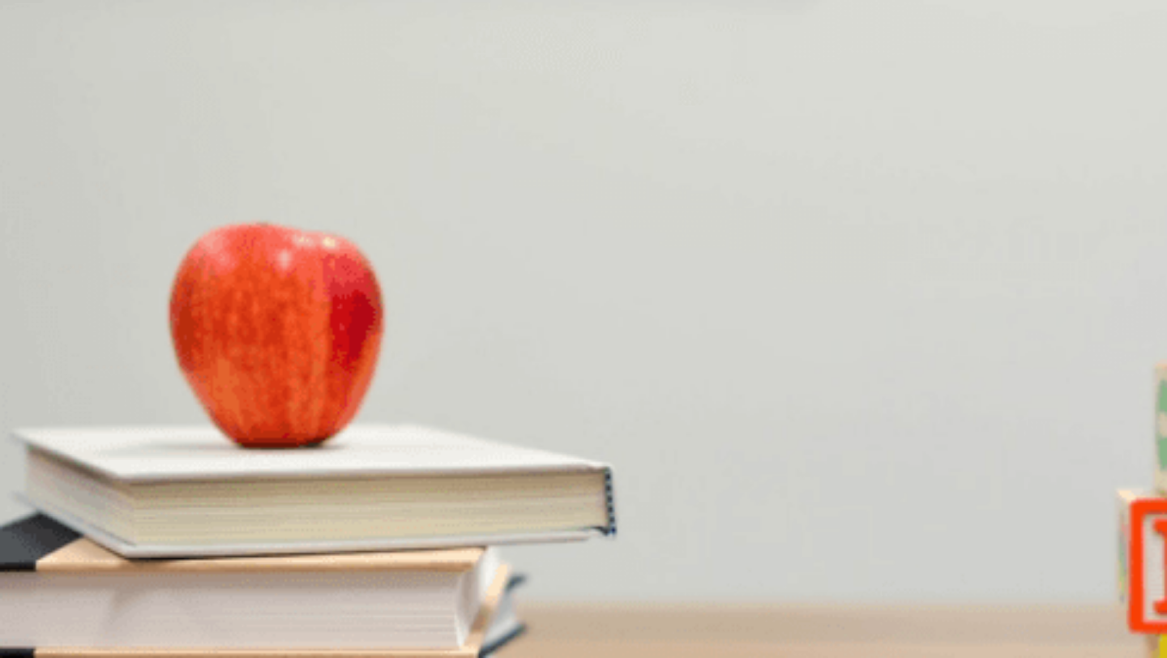
scroll to position [23, 0]
click at [37, 306] on button "A [DATE]" at bounding box center [18, 320] width 37 height 28
click at [47, 400] on span "Breakfast" at bounding box center [24, 394] width 45 height 12
click at [75, 306] on button "B [DATE]" at bounding box center [55, 320] width 37 height 28
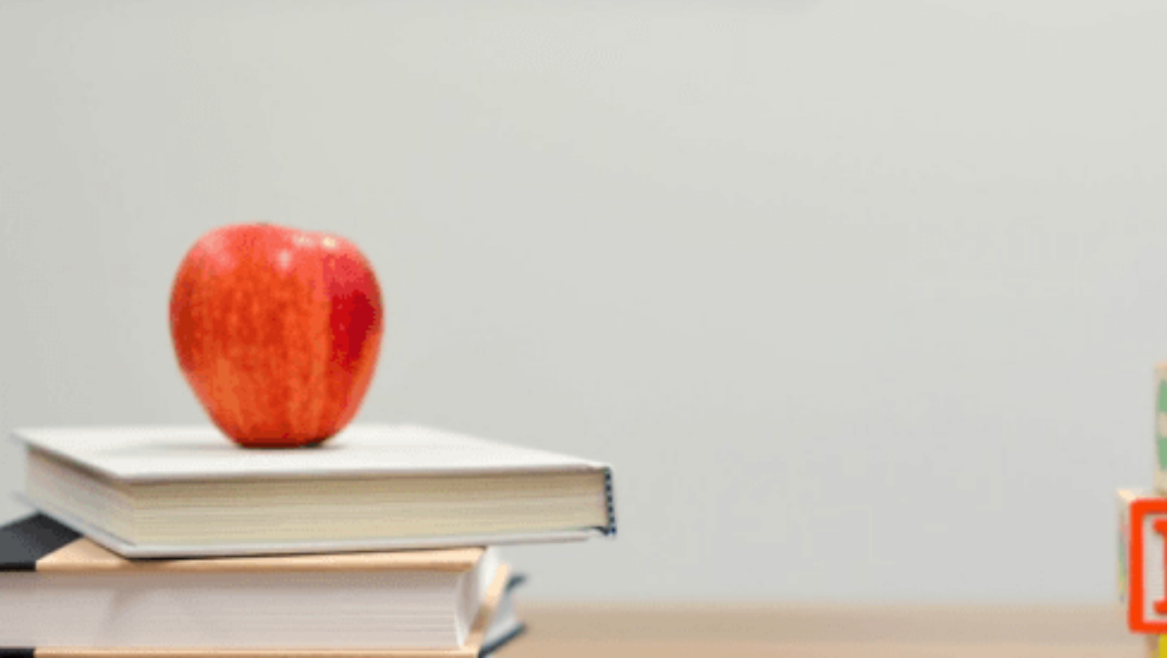
scroll to position [399, 0]
click at [49, 374] on button "A Breakfast" at bounding box center [24, 388] width 49 height 28
click at [110, 456] on span "Standard" at bounding box center [88, 462] width 44 height 12
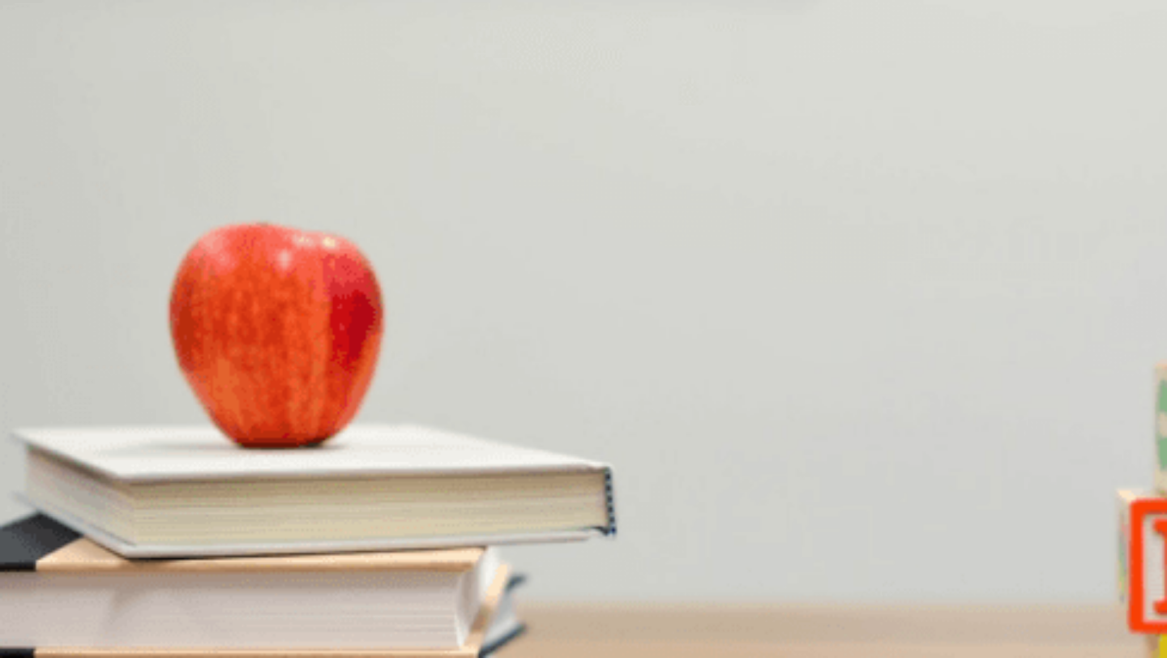
click at [145, 524] on span "Yes" at bounding box center [136, 530] width 18 height 12
click at [49, 580] on div "A" at bounding box center [25, 586] width 47 height 12
click at [46, 83] on button "Continue" at bounding box center [23, 113] width 46 height 61
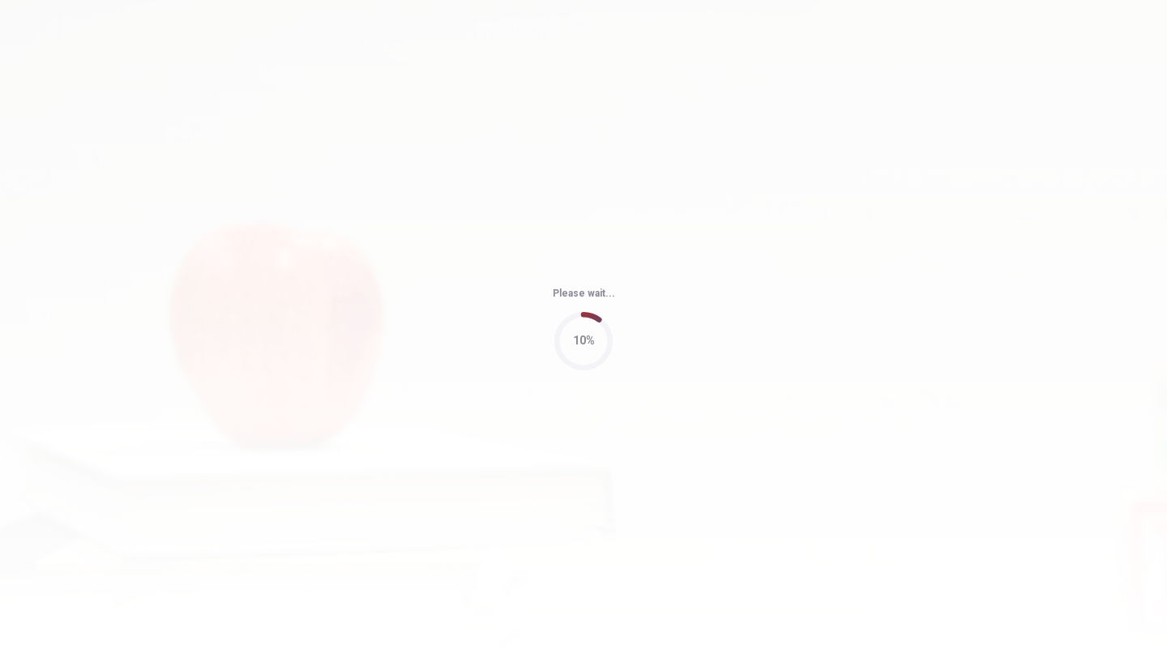
type input "56"
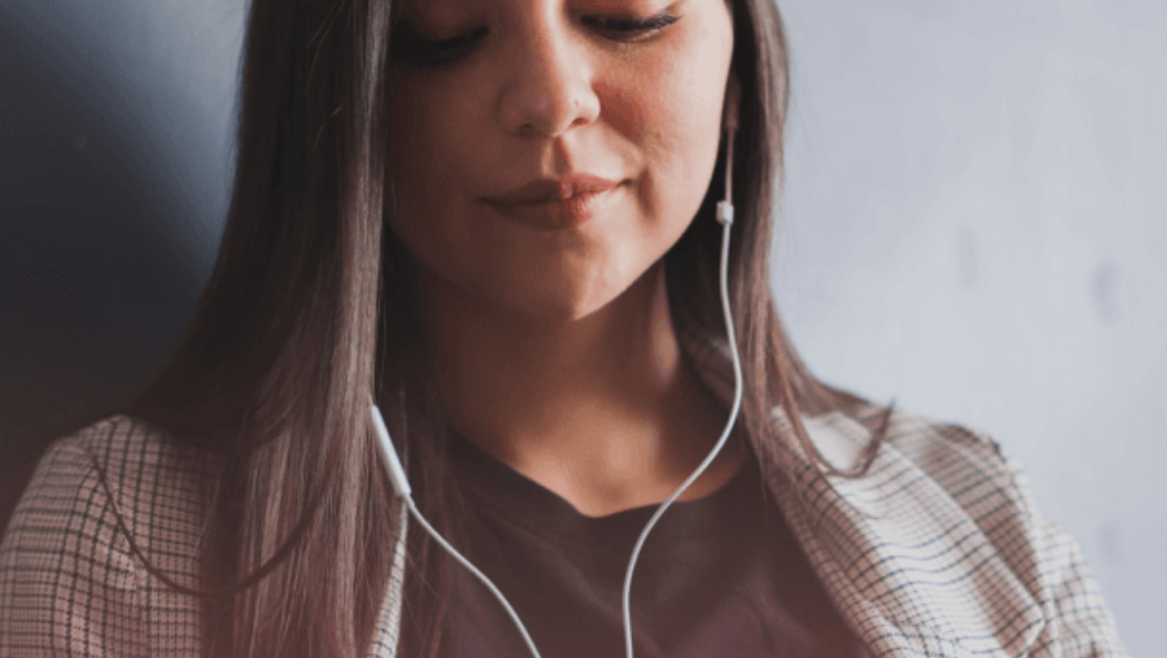
scroll to position [217, 0]
click at [46, 83] on button "Continue" at bounding box center [23, 113] width 46 height 61
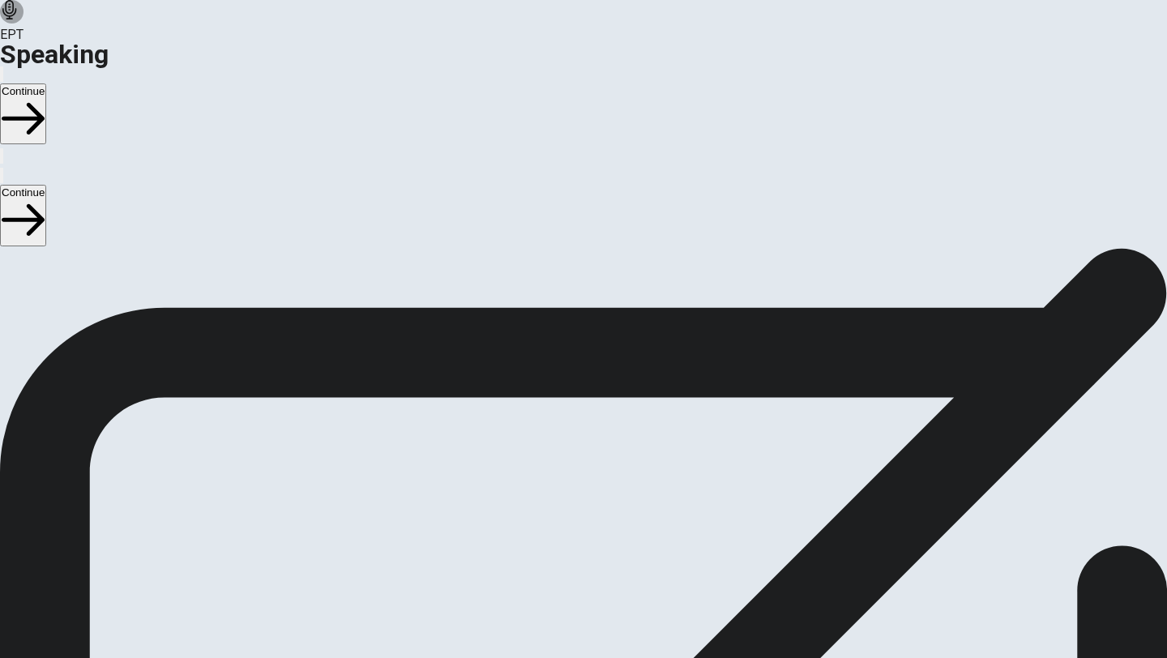
click at [564, 367] on icon "Play Audio" at bounding box center [564, 367] width 0 height 0
click at [564, 367] on icon "Pause Audio" at bounding box center [564, 367] width 0 height 0
click at [45, 97] on icon "button" at bounding box center [23, 118] width 43 height 43
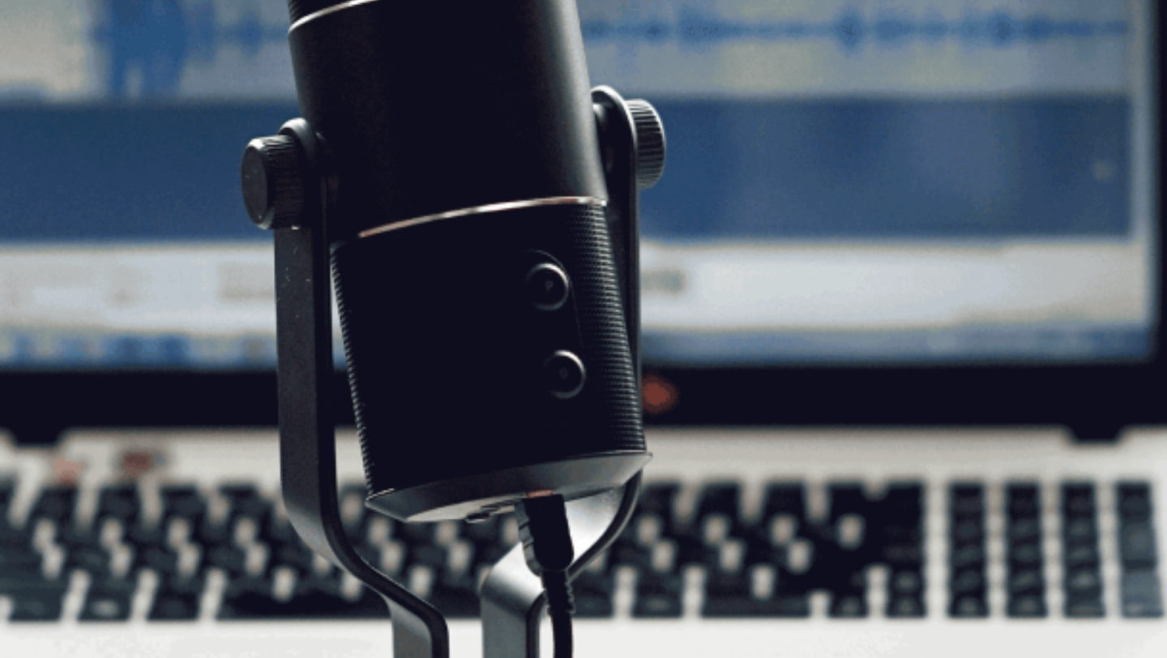
click at [45, 97] on icon "button" at bounding box center [23, 118] width 43 height 43
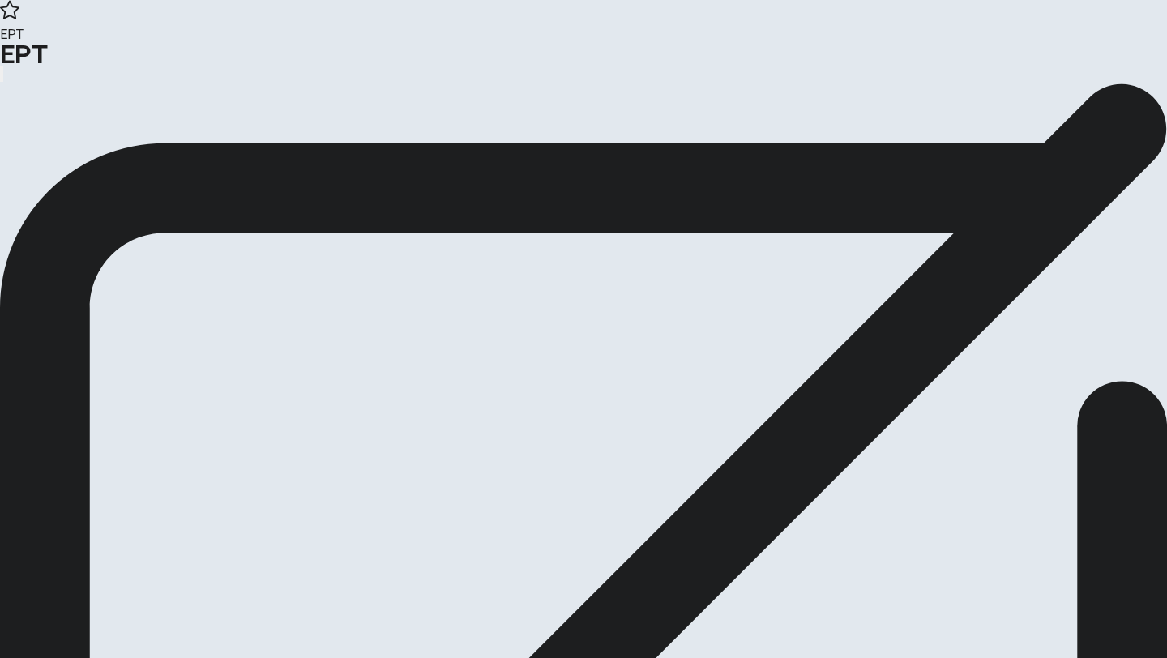
scroll to position [0, 0]
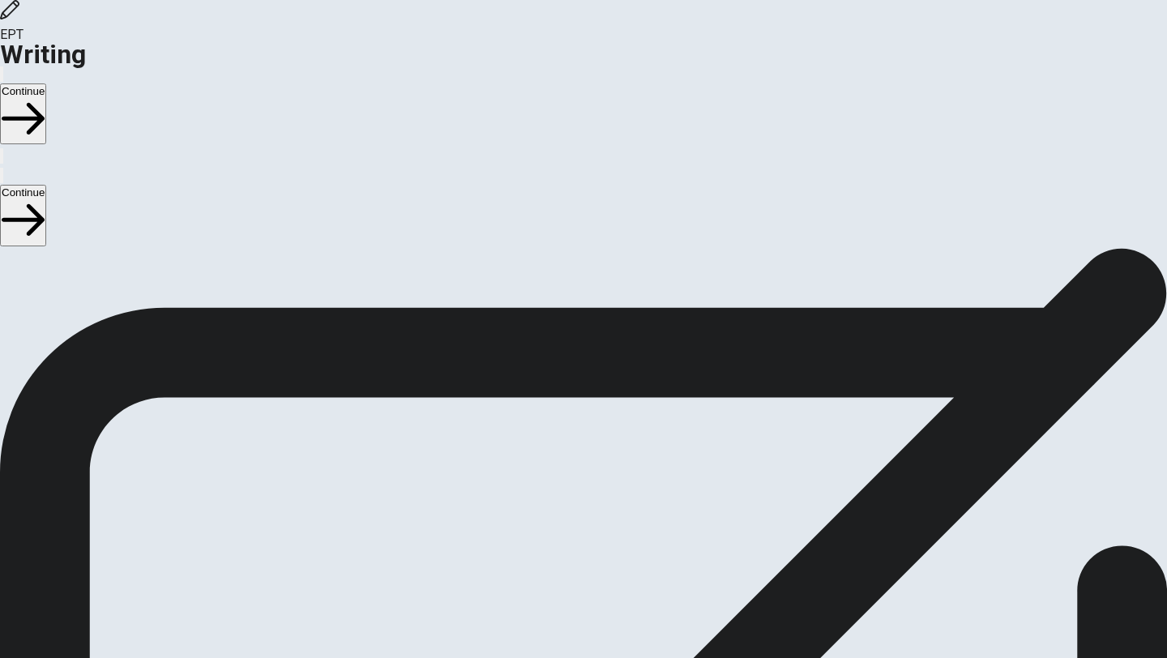
click at [46, 83] on button "Continue" at bounding box center [23, 113] width 46 height 61
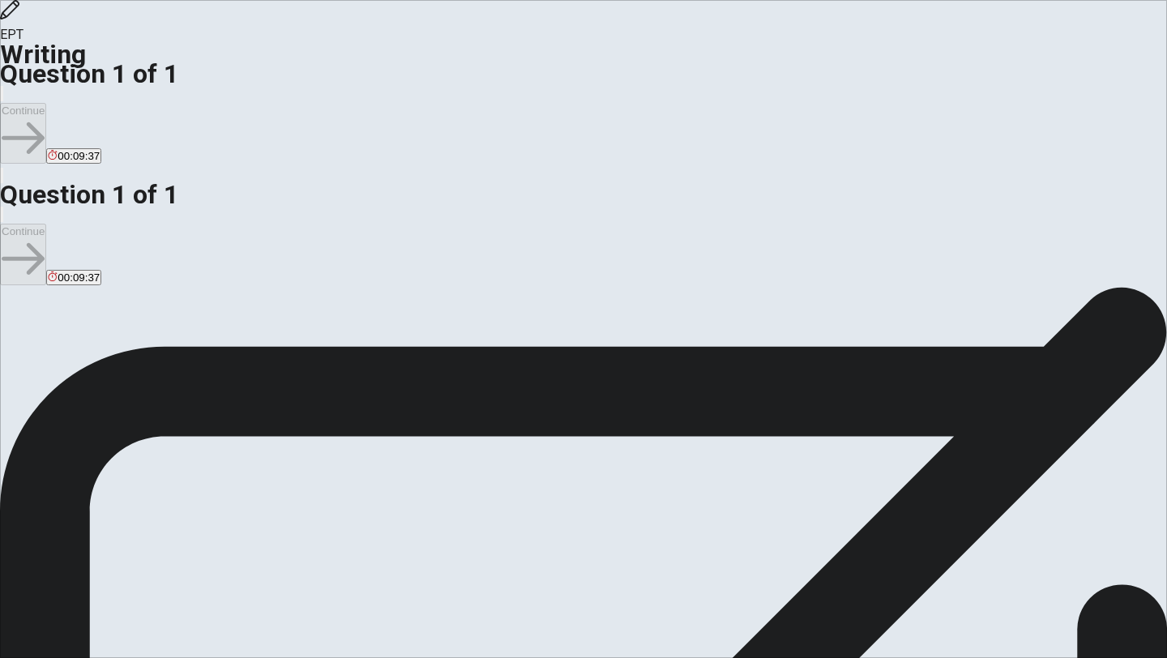
drag, startPoint x: 622, startPoint y: 161, endPoint x: 1001, endPoint y: 451, distance: 477.3
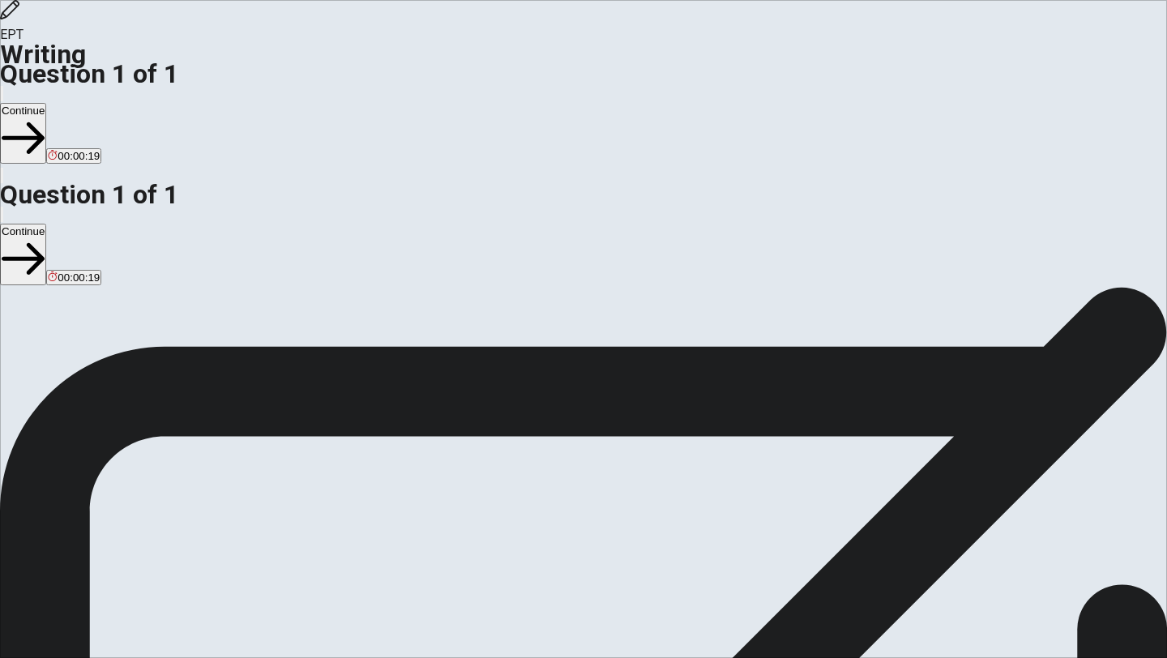
type textarea "the [PERSON_NAME] is a [DEMOGRAPHIC_DATA] lawyer. He's protagonist in the serie…"
click at [45, 122] on icon "button" at bounding box center [23, 138] width 43 height 32
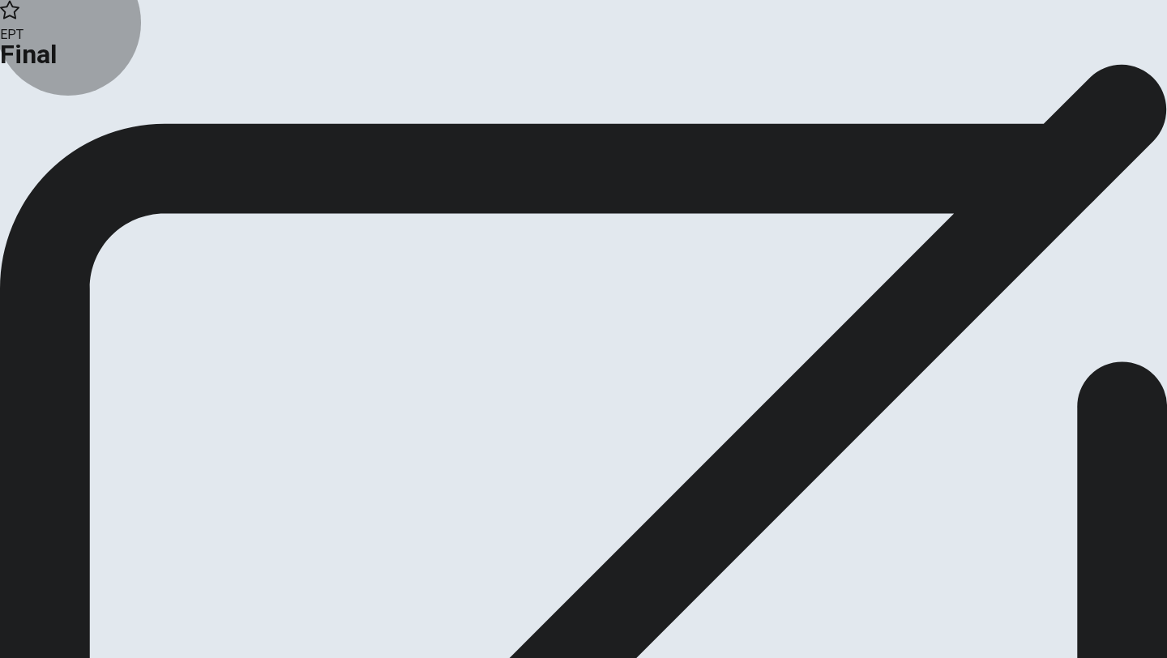
click at [66, 144] on button "Continue" at bounding box center [33, 133] width 66 height 22
